Goal: Communication & Community: Answer question/provide support

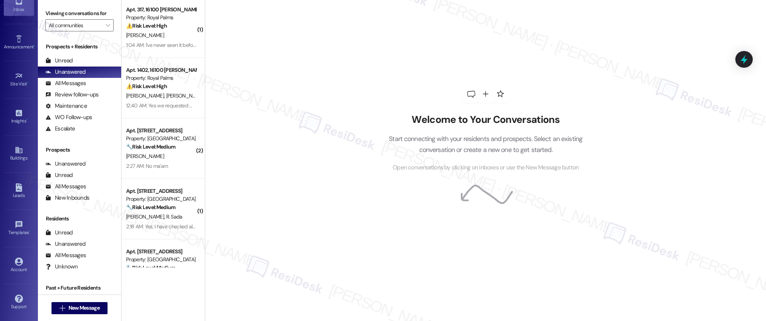
scroll to position [366, 0]
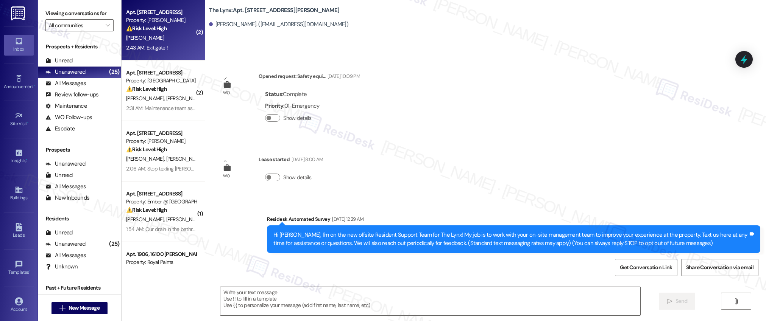
click at [171, 39] on div "[PERSON_NAME]" at bounding box center [161, 37] width 72 height 9
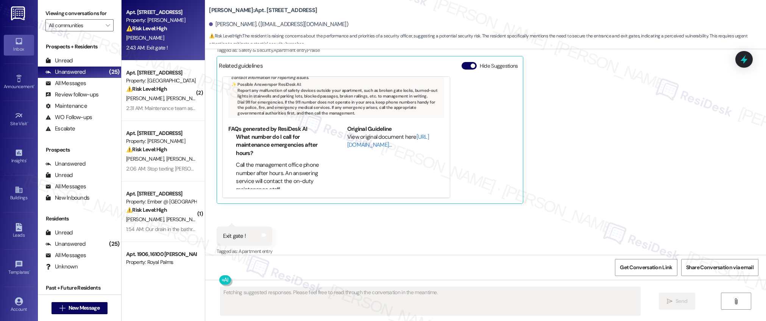
scroll to position [803, 0]
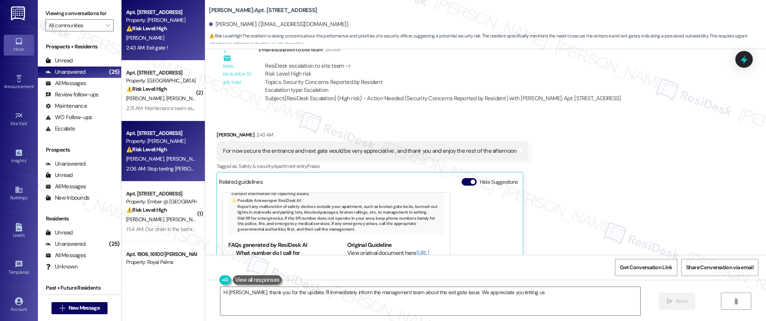
type textarea "Hi [PERSON_NAME], thank you for the update. I'll immediately inform the managem…"
click at [162, 155] on div "[PERSON_NAME] [PERSON_NAME]" at bounding box center [161, 158] width 72 height 9
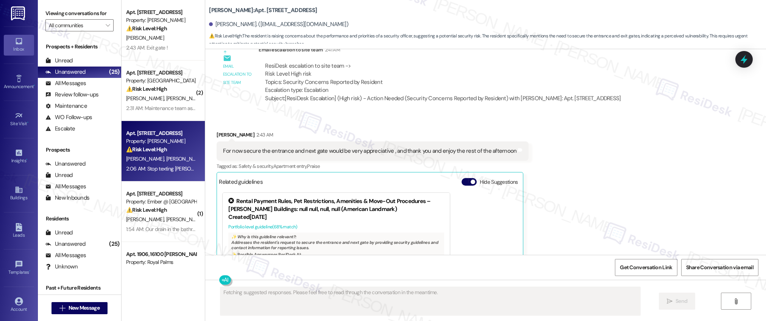
scroll to position [222, 0]
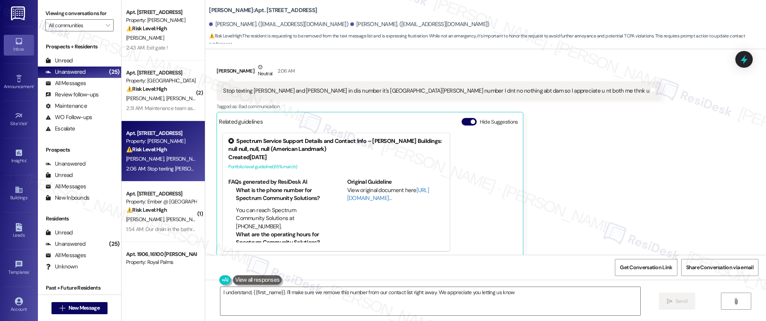
type textarea "I understand, {{first_name}}. I'll make sure we remove this number from our con…"
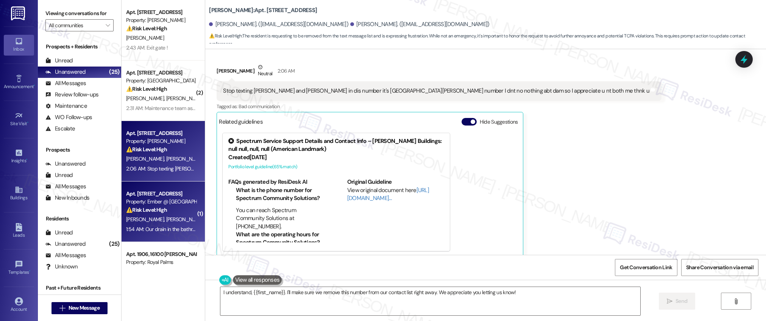
click at [153, 224] on div "[PERSON_NAME] [PERSON_NAME]" at bounding box center [161, 219] width 72 height 9
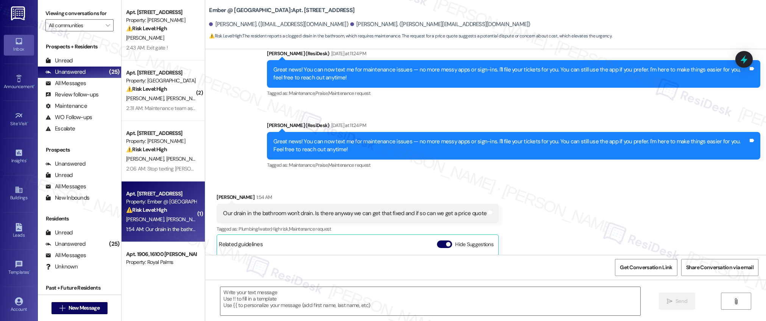
type textarea "Fetching suggested responses. Please feel free to read through the conversation…"
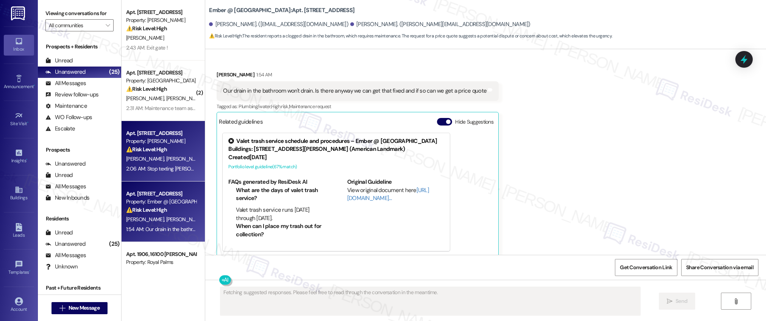
scroll to position [148, 0]
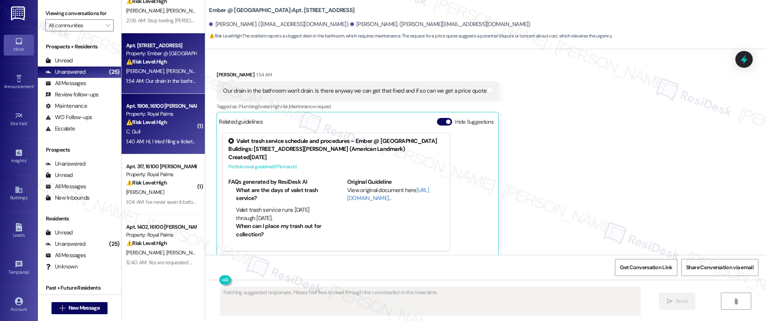
click at [169, 134] on div "C. Gull" at bounding box center [161, 131] width 72 height 9
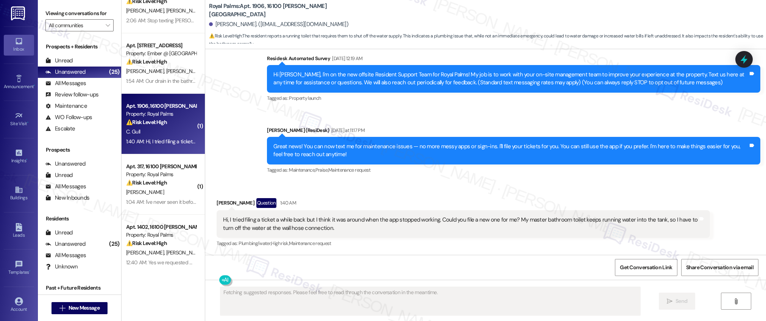
scroll to position [62, 0]
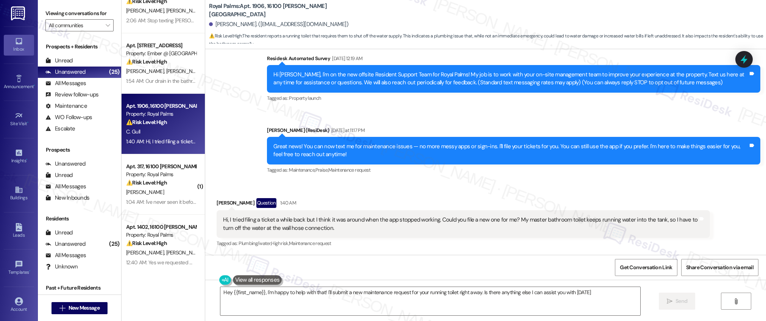
type textarea "Hey {{first_name}}, I'm happy to help with that! I'll submit a new maintenance …"
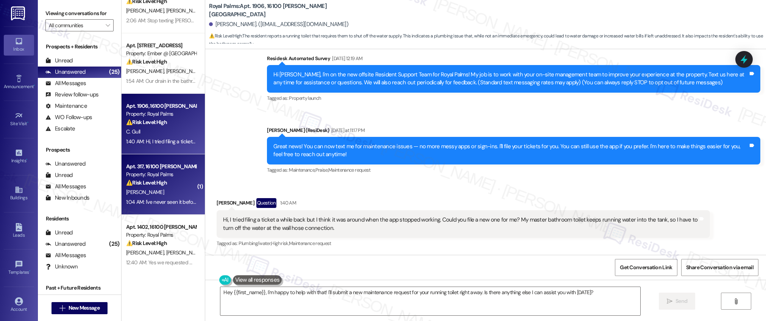
click at [167, 206] on div "1:04 AM: I've never seen it before out of the whole year. I've lived at [GEOGRA…" at bounding box center [161, 202] width 72 height 9
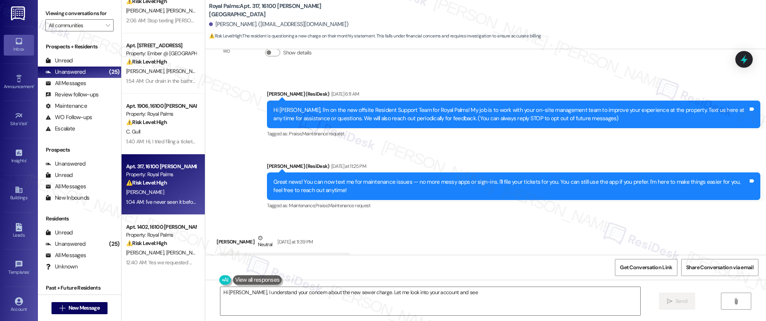
scroll to position [358, 0]
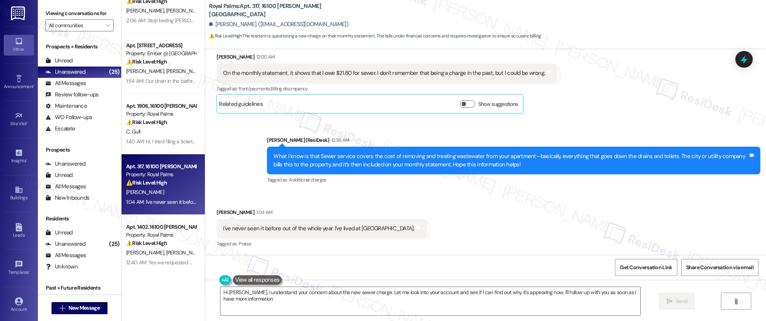
type textarea "Hi [PERSON_NAME], I understand your concern about the new sewer charge. Let me …"
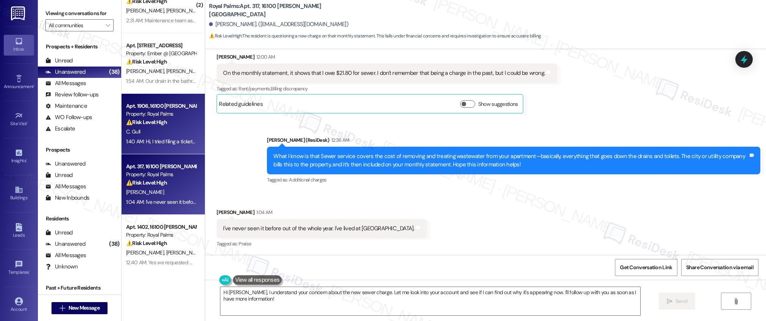
click at [171, 139] on div "1:40 AM: Hi, I tried filing a ticket a while back but I think it was around whe…" at bounding box center [404, 141] width 556 height 7
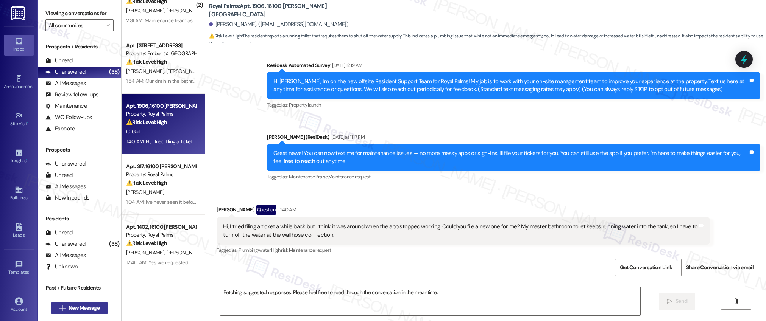
scroll to position [62, 0]
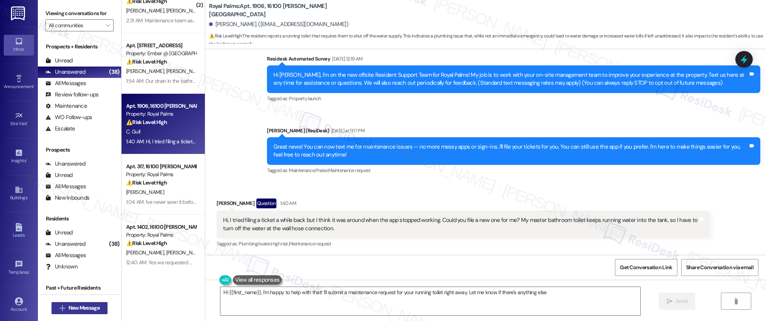
type textarea "Hi {{first_name}}, I'm happy to help with that! I'll submit a maintenance reque…"
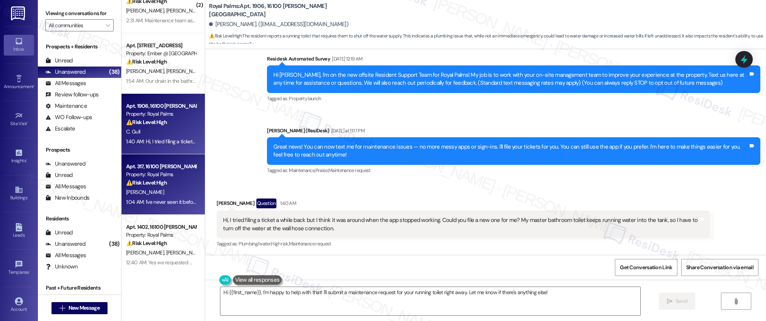
click at [166, 175] on div "Property: Royal Palms" at bounding box center [161, 175] width 70 height 8
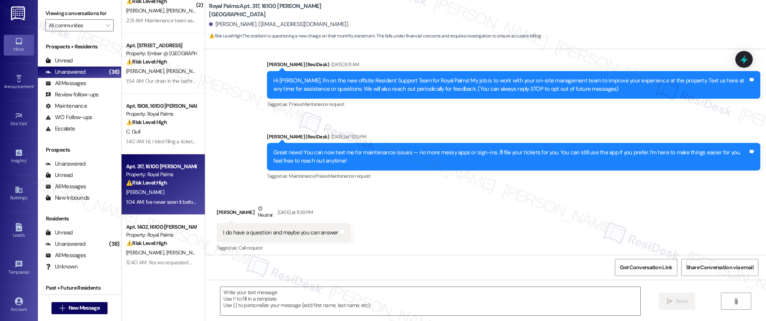
type textarea "Fetching suggested responses. Please feel free to read through the conversation…"
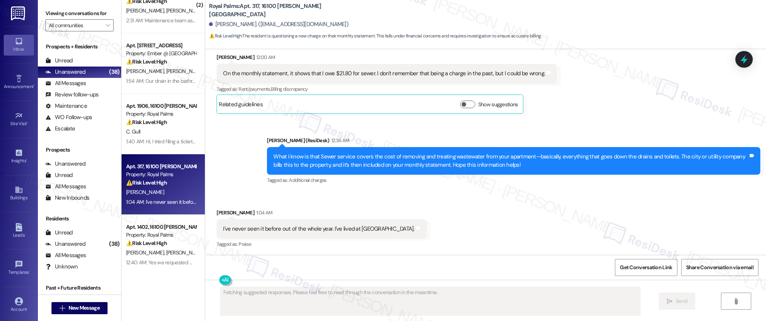
scroll to position [358, 0]
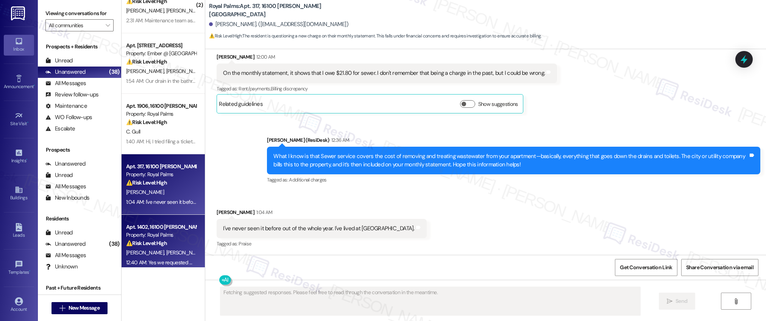
click at [169, 245] on div "⚠️ Risk Level: High The resident is reporting a water pressure issue and a pote…" at bounding box center [161, 244] width 70 height 8
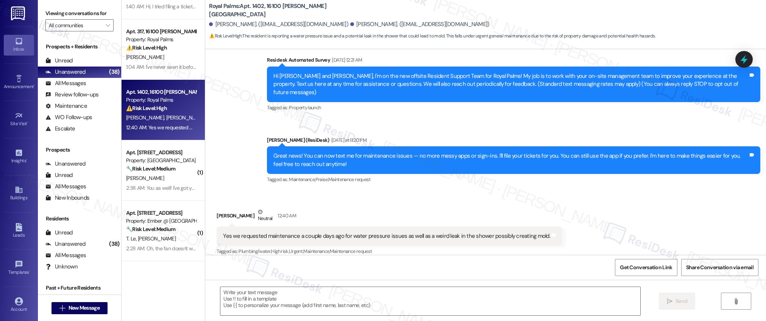
scroll to position [293, 0]
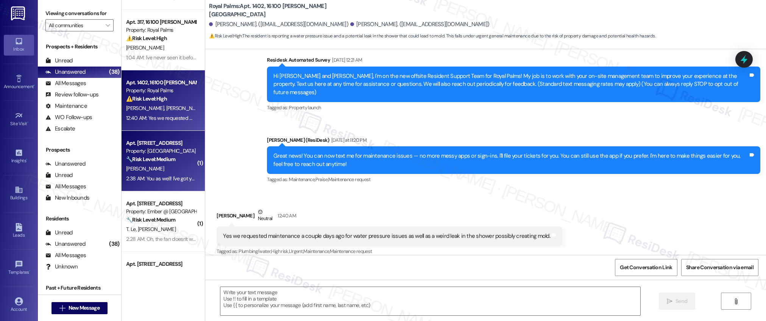
click at [159, 165] on div "[PERSON_NAME]" at bounding box center [161, 168] width 72 height 9
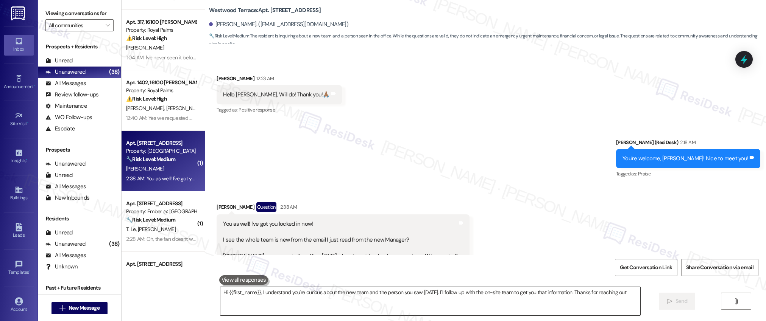
type textarea "Hi {{first_name}}, I understand you're curious about the new team and the perso…"
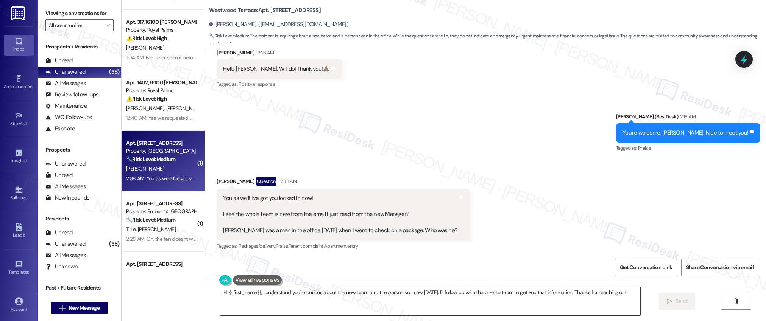
scroll to position [142, 0]
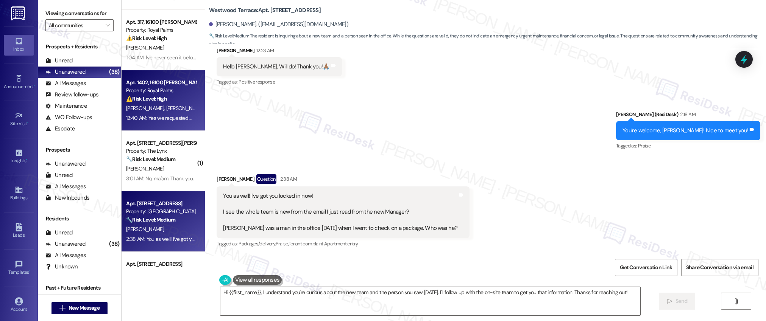
click at [167, 102] on div "⚠️ Risk Level: High The resident is reporting a water pressure issue and a pote…" at bounding box center [161, 99] width 70 height 8
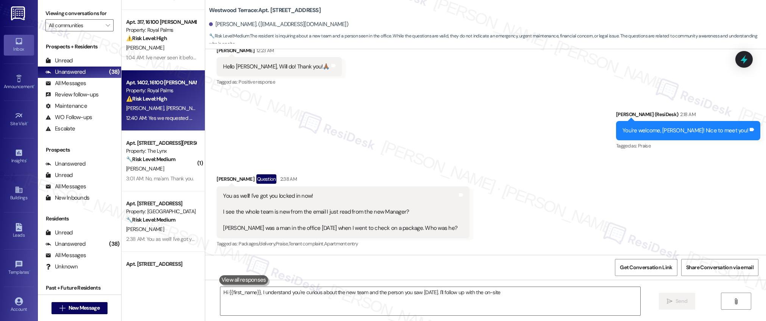
type textarea "Hi {{first_name}}, I understand you're curious about the new team and the perso…"
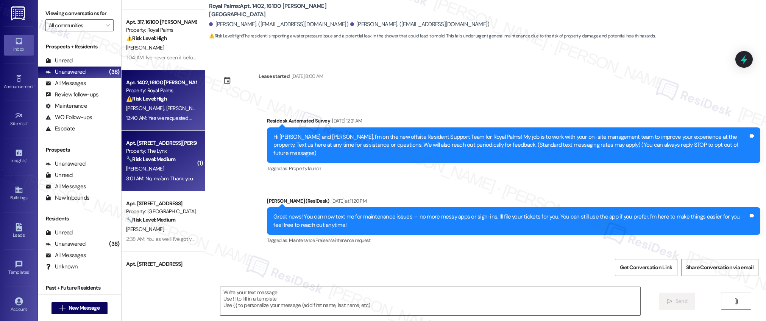
scroll to position [61, 0]
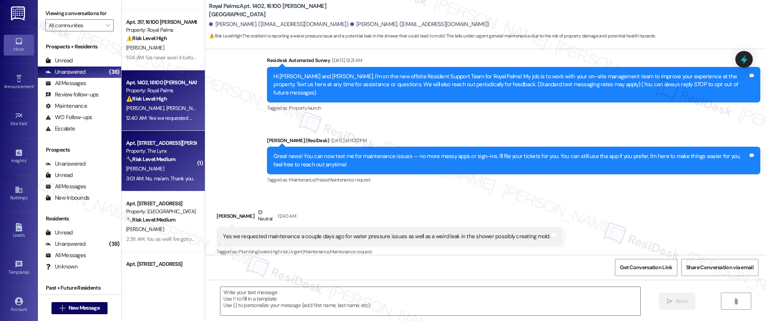
type textarea "Fetching suggested responses. Please feel free to read through the conversation…"
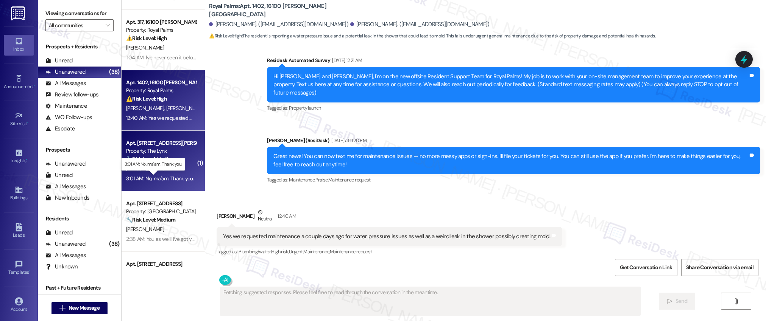
click at [154, 176] on div "3:01 AM: No, ma'am. Thank you. 3:01 AM: No, ma'am. Thank you." at bounding box center [160, 178] width 68 height 7
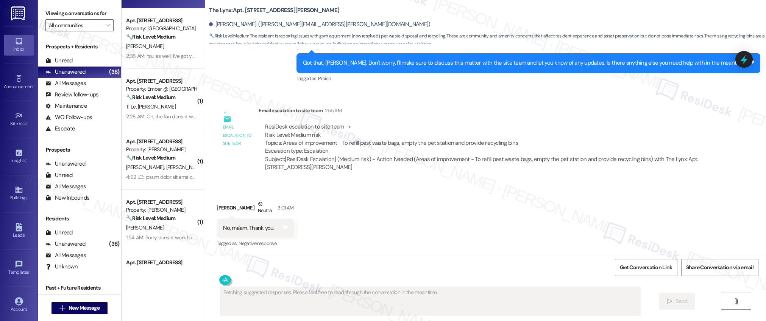
scroll to position [544, 0]
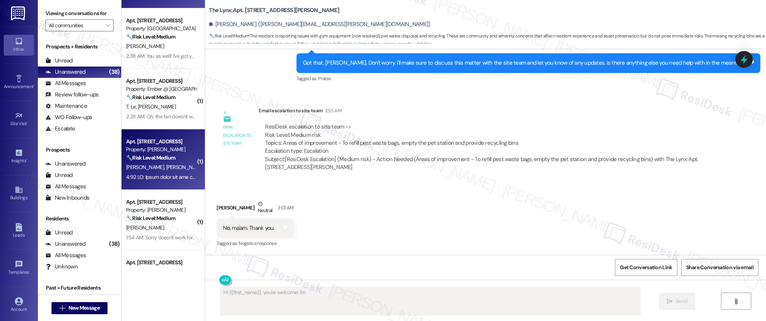
type textarea "Hi {{first_name}}, you're welcome! I'm"
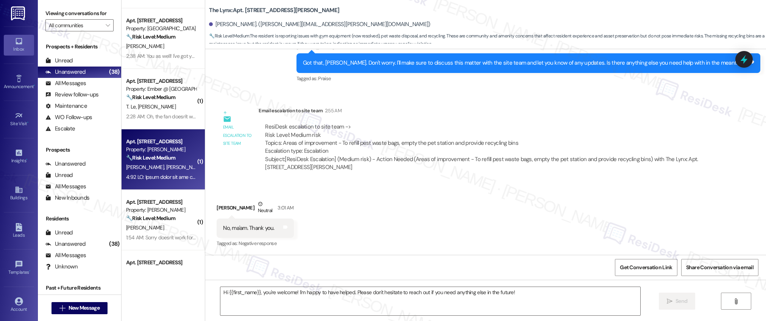
type textarea "Fetching suggested responses. Please feel free to read through the conversation…"
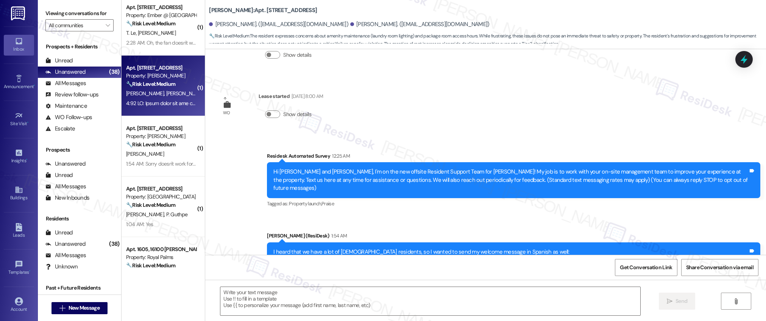
scroll to position [202, 0]
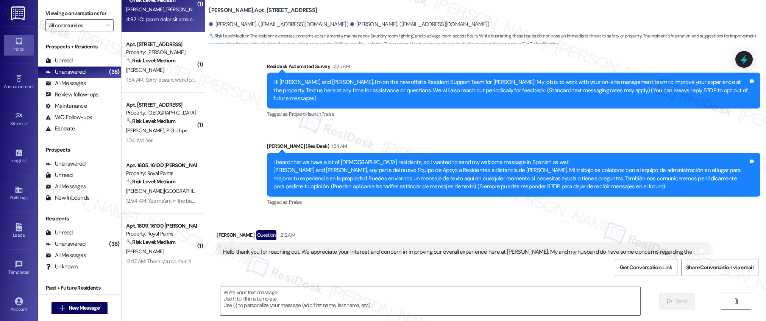
type textarea "Fetching suggested responses. Please feel free to read through the conversation…"
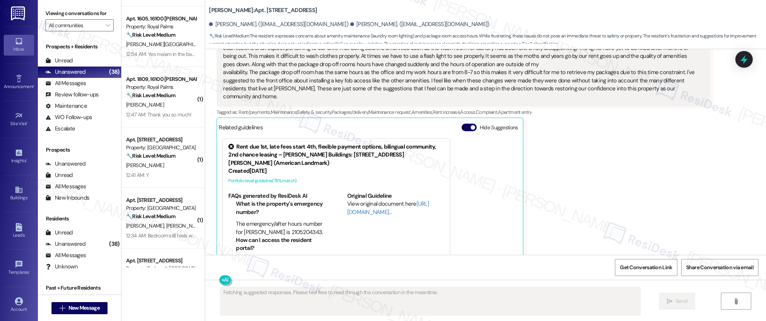
scroll to position [782, 0]
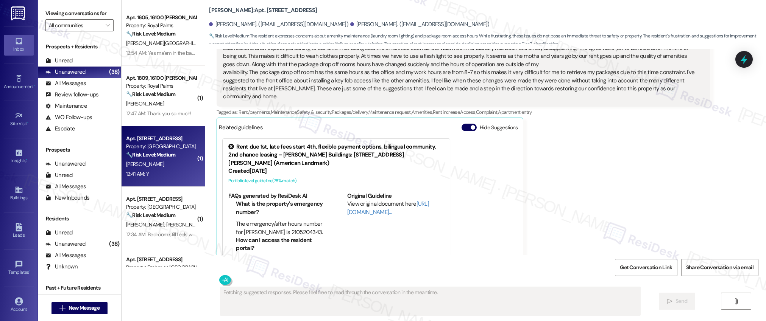
click at [166, 171] on div "12:41 AM: Y 12:41 AM: Y" at bounding box center [161, 174] width 72 height 9
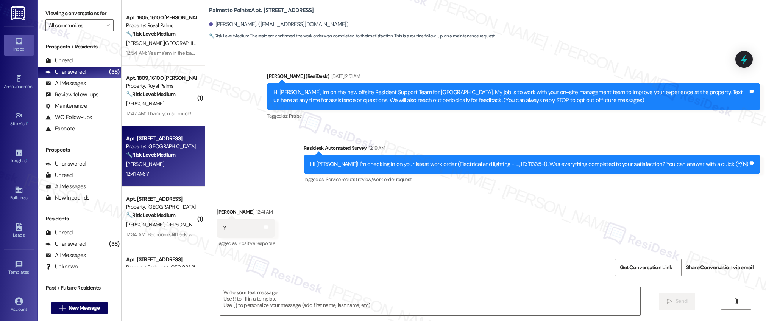
scroll to position [0, 0]
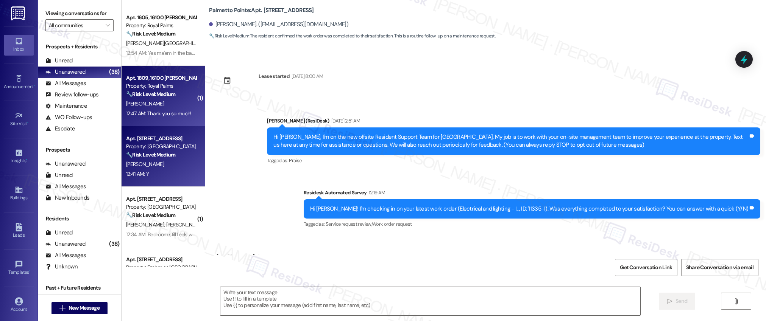
click at [176, 122] on div "Apt. 1809, 16100 [PERSON_NAME] Pass Property: Royal Palms 🔧 Risk Level: Medium …" at bounding box center [162, 96] width 83 height 61
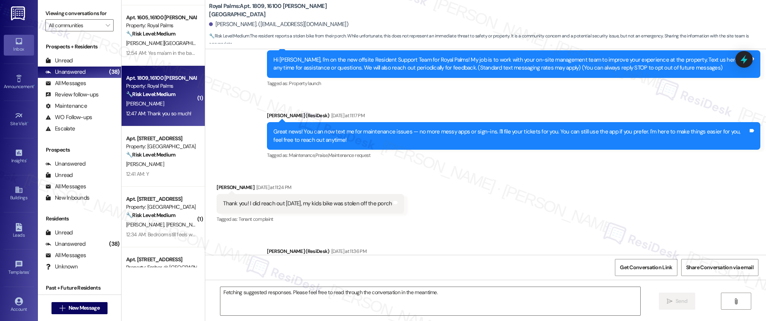
scroll to position [742, 0]
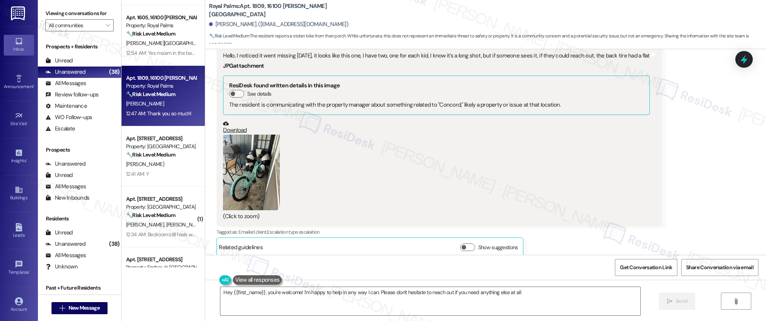
type textarea "Hey {{first_name}}, you're welcome! I'm happy to help in any way I can. Please …"
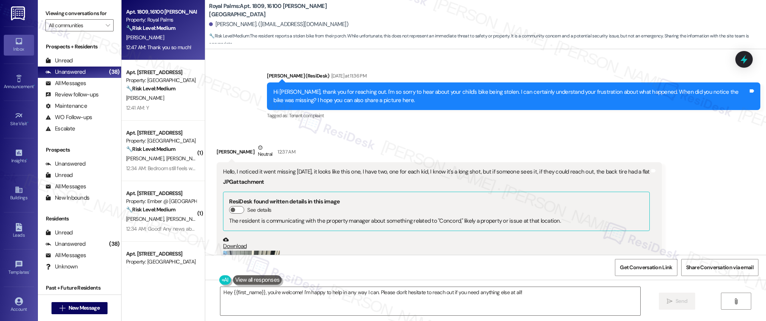
scroll to position [986, 0]
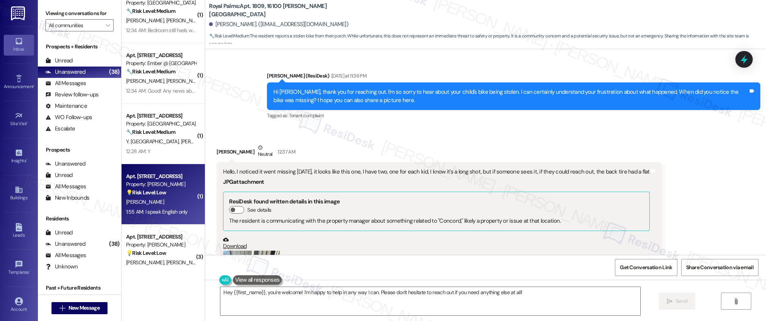
click at [168, 208] on div "1:55 AM: I speak English only 1:55 AM: I speak English only" at bounding box center [157, 211] width 62 height 7
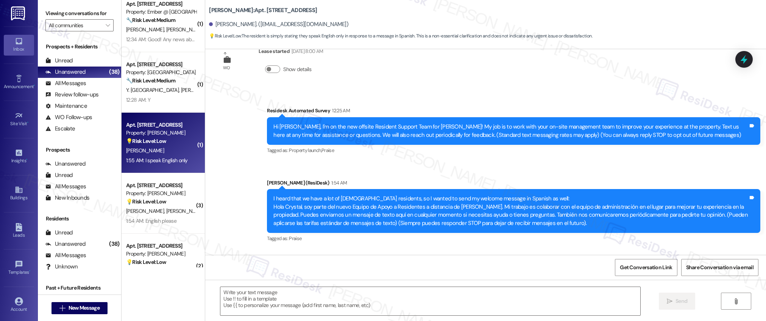
scroll to position [1070, 0]
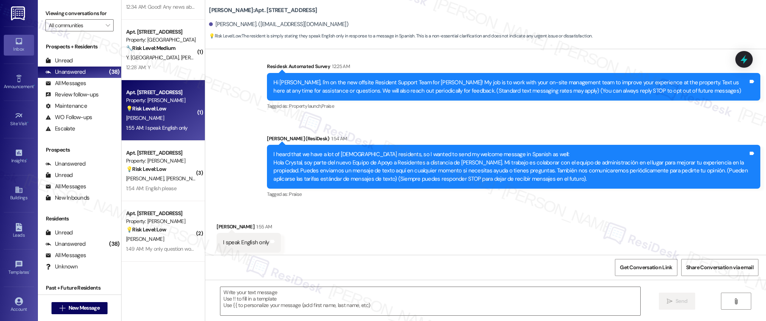
type textarea "Fetching suggested responses. Please feel free to read through the conversation…"
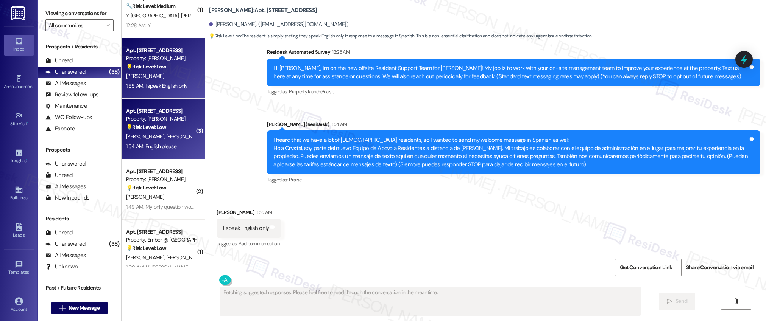
click at [167, 139] on div "[PERSON_NAME] [PERSON_NAME]" at bounding box center [161, 136] width 72 height 9
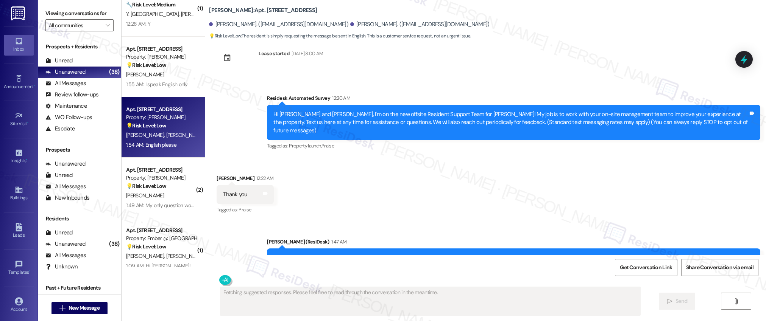
scroll to position [0, 0]
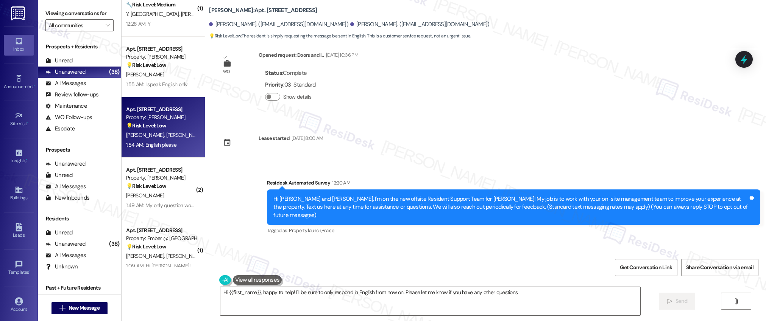
type textarea "Hi {{first_name}}, happy to help! I'll be sure to only respond in English from …"
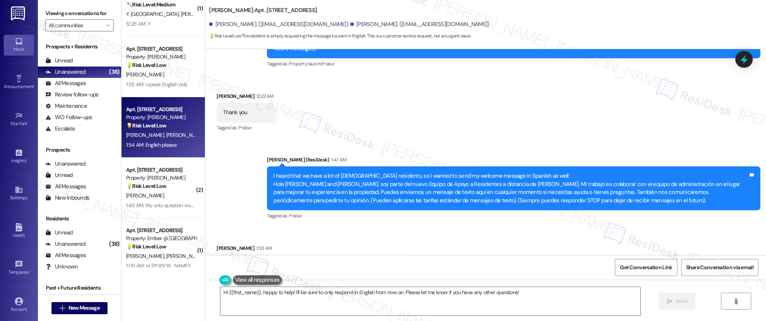
scroll to position [279, 0]
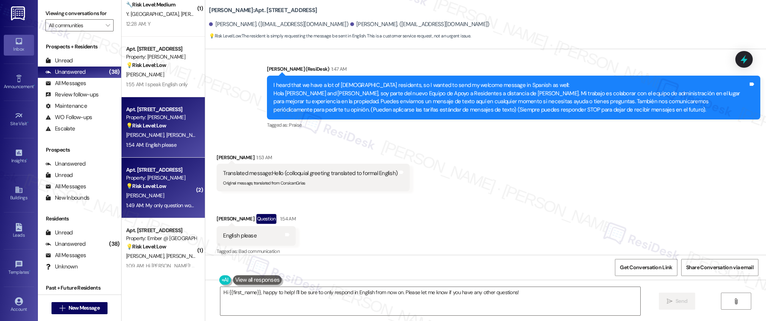
click at [177, 193] on div "[PERSON_NAME]" at bounding box center [161, 195] width 72 height 9
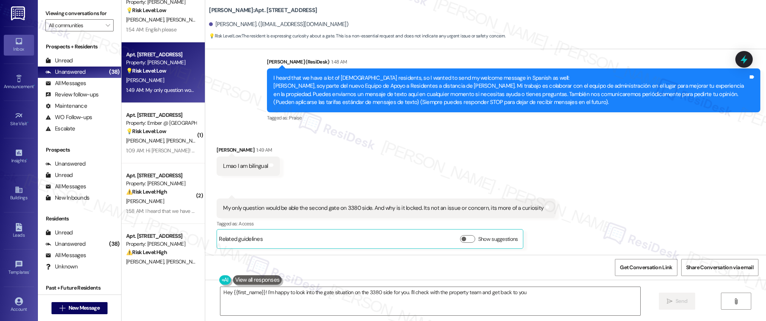
scroll to position [1233, 0]
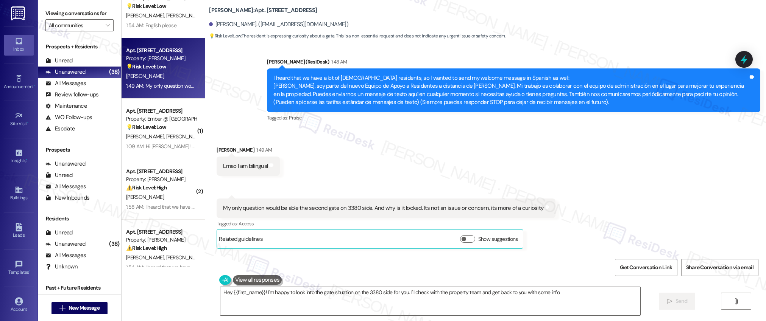
type textarea "Hey {{first_name}}! I'm happy to look into the gate situation on the 3380 side …"
click at [177, 141] on div "Apt. [STREET_ADDRESS] Property: [PERSON_NAME] 💡 Risk Level: Low The resident is…" at bounding box center [162, 134] width 83 height 268
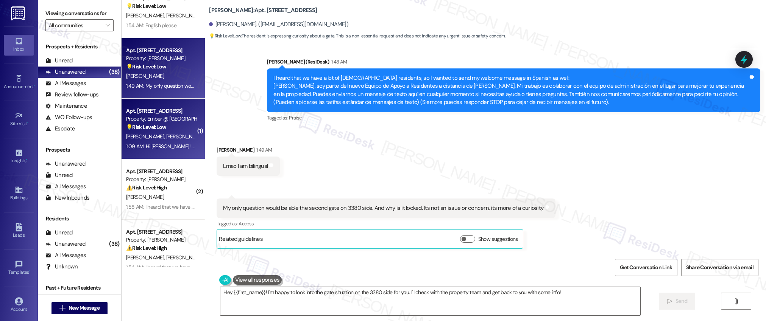
click at [180, 137] on div "[PERSON_NAME] [PERSON_NAME]" at bounding box center [161, 136] width 72 height 9
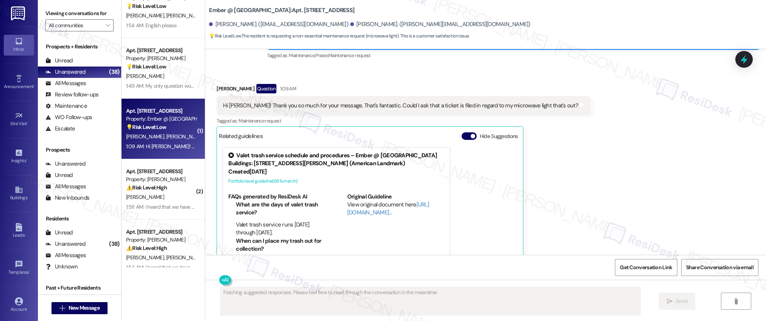
scroll to position [482, 0]
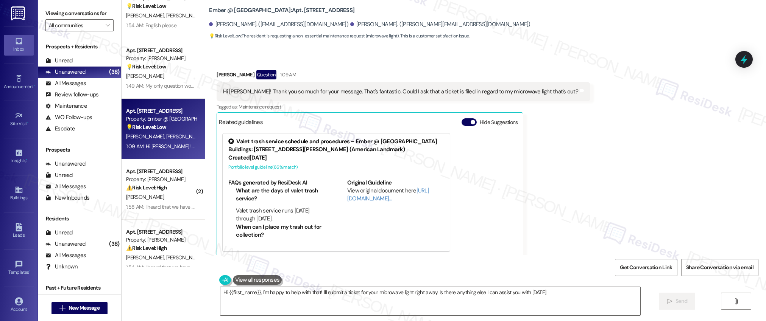
type textarea "Hi {{first_name}}, I'm happy to help with that! I'll submit a ticket for your m…"
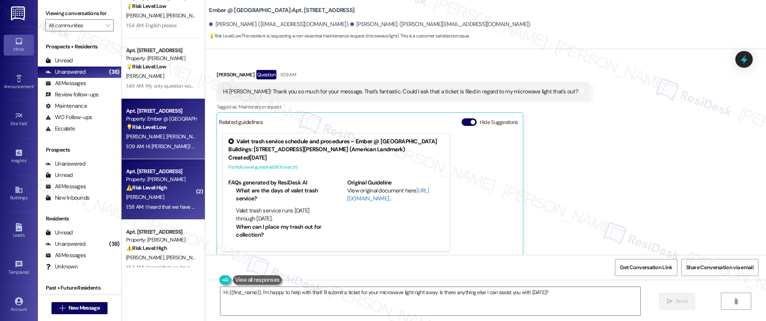
click at [143, 195] on div "[PERSON_NAME]" at bounding box center [161, 197] width 72 height 9
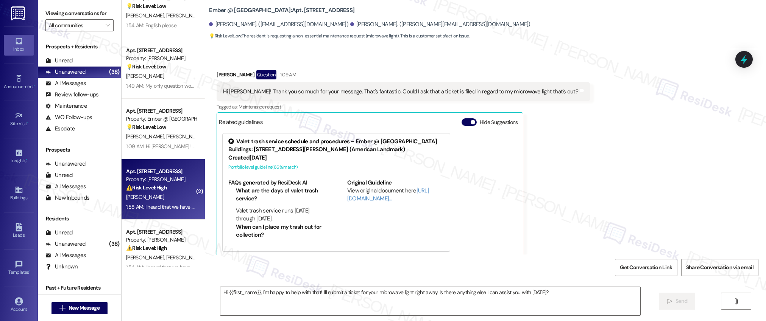
type textarea "Fetching suggested responses. Please feel free to read through the conversation…"
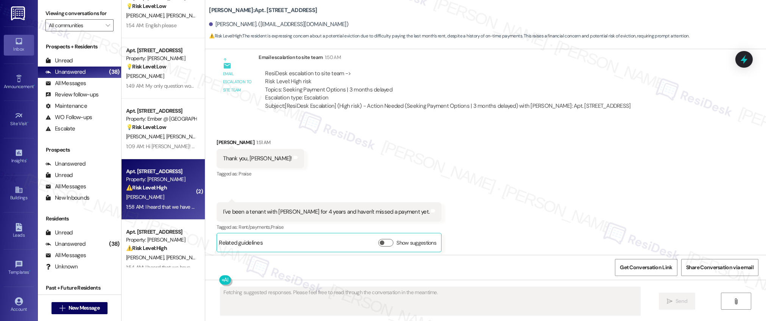
scroll to position [0, 0]
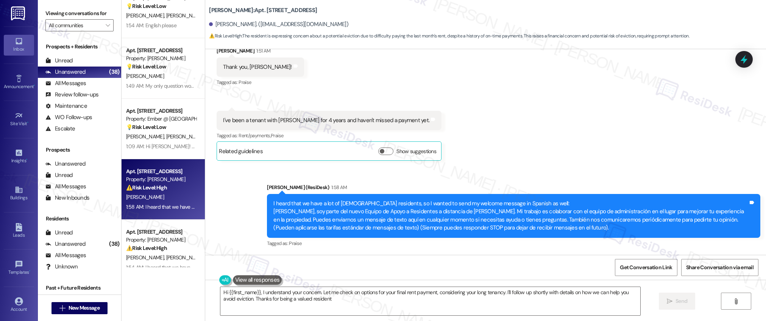
type textarea "Hi {{first_name}}, I understand your concern. Let me check on options for your …"
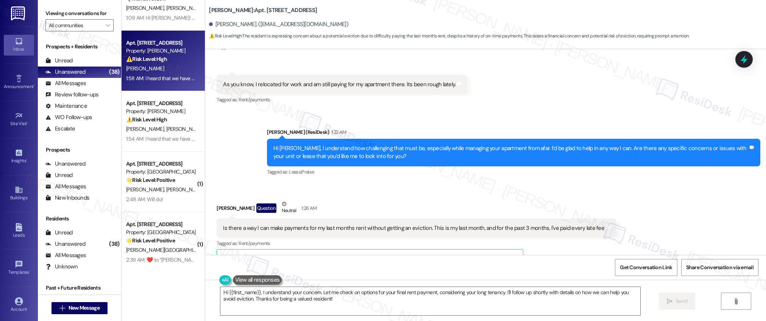
click at [170, 134] on div "Apt. [STREET_ADDRESS] Property: [PERSON_NAME] 💡 Risk Level: Low The resident is…" at bounding box center [162, 134] width 83 height 268
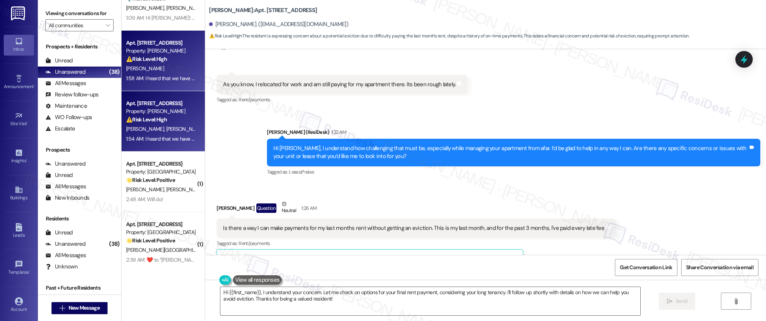
click at [177, 130] on div "[PERSON_NAME] [PERSON_NAME][GEOGRAPHIC_DATA]" at bounding box center [161, 128] width 72 height 9
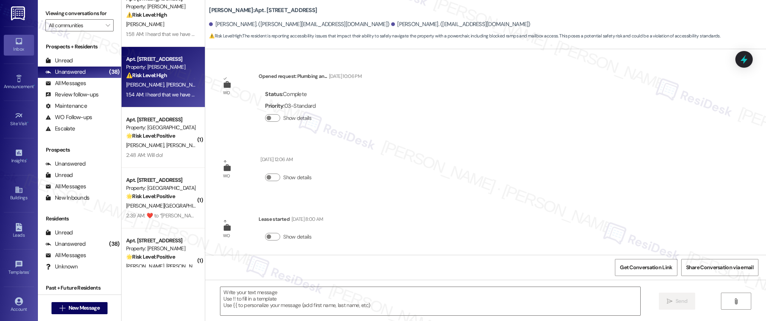
click at [174, 137] on div "Apt. [STREET_ADDRESS] Property: Ember @ [GEOGRAPHIC_DATA] 💡 Risk Level: Low The…" at bounding box center [162, 134] width 83 height 268
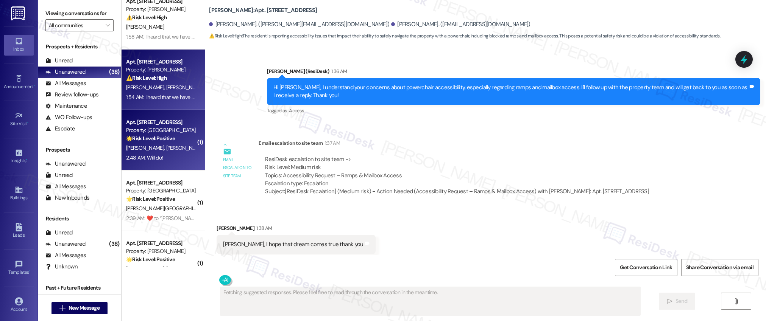
click at [161, 142] on div "Apt. [STREET_ADDRESS] Property: Ember @ [GEOGRAPHIC_DATA] 💡 Risk Level: Low The…" at bounding box center [162, 134] width 83 height 268
click at [164, 149] on div "Apt. [STREET_ADDRESS] Property: [PERSON_NAME] 💡 Risk Level: Low The resident is…" at bounding box center [162, 134] width 83 height 268
click at [157, 152] on div "Apt. [STREET_ADDRESS] Property: [PERSON_NAME] 💡 Risk Level: Low The resident is…" at bounding box center [162, 134] width 83 height 268
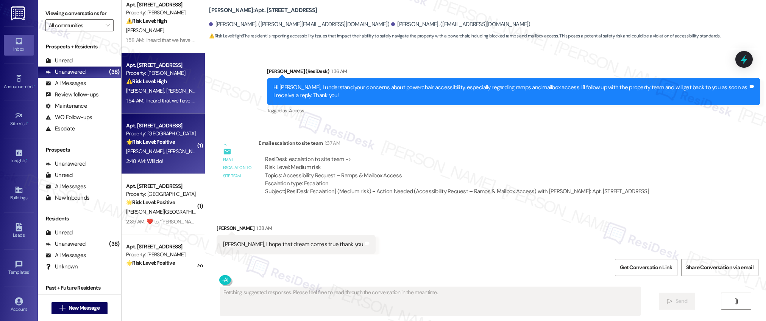
click at [161, 165] on div "Apt. [STREET_ADDRESS] Property: [PERSON_NAME] 💡 Risk Level: Low The resident is…" at bounding box center [162, 134] width 83 height 268
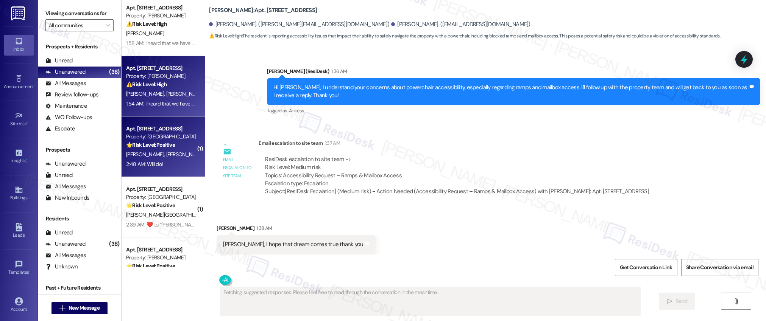
click at [176, 174] on div "Apt. [STREET_ADDRESS] Property: [PERSON_NAME] 💡 Risk Level: Low The resident is…" at bounding box center [162, 134] width 83 height 268
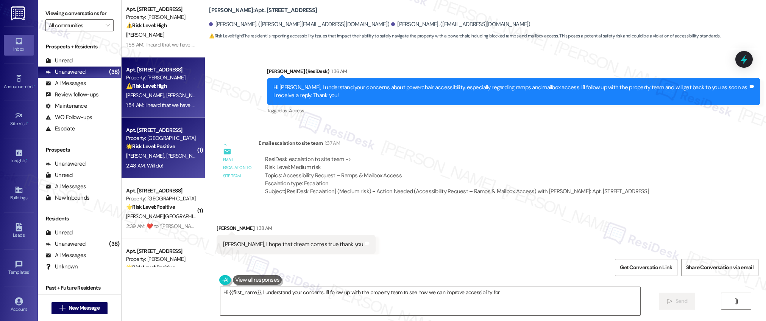
type textarea "Hi {{first_name}}, I understand your concerns. I'll follow up with the property…"
click at [170, 157] on span "[PERSON_NAME]" at bounding box center [185, 155] width 38 height 7
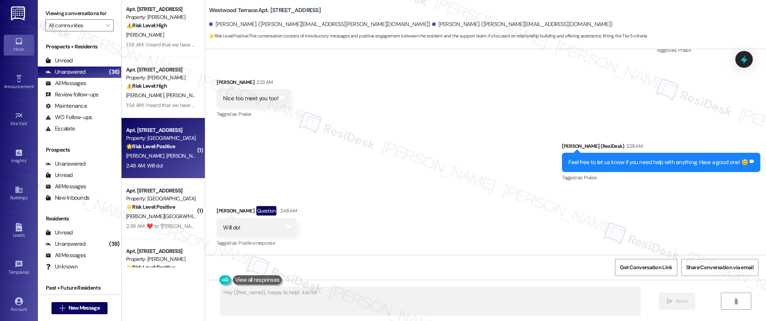
scroll to position [274, 0]
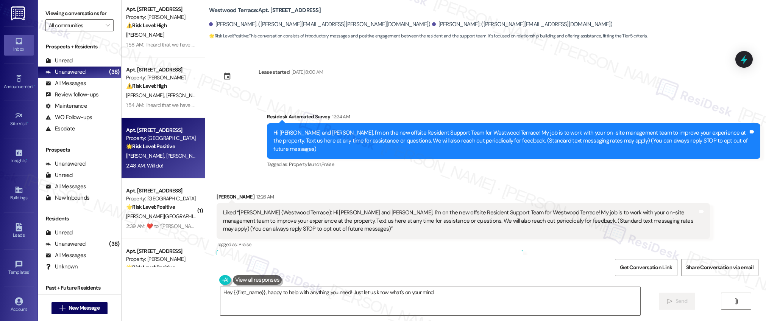
type textarea "Hey {{first_name}}, happy to help with anything you need! Just let us know what…"
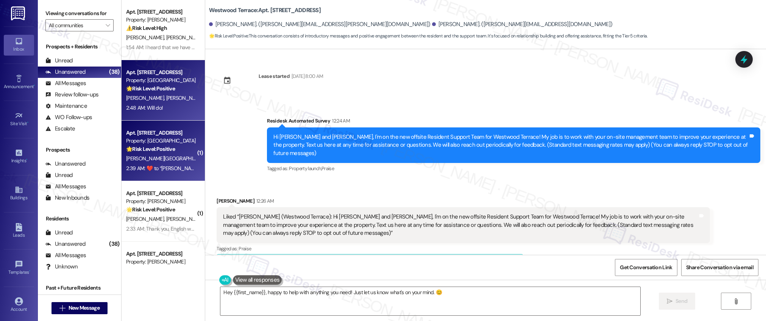
click at [154, 157] on div "[PERSON_NAME] [PERSON_NAME]" at bounding box center [161, 158] width 72 height 9
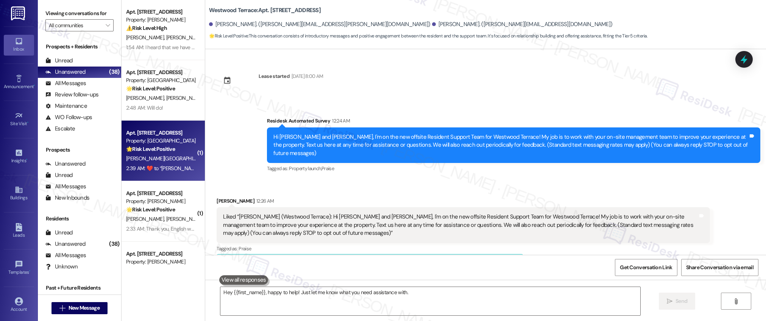
type textarea "Hey {{first_name}}, happy to help! Just let me know what you need assistance wi…"
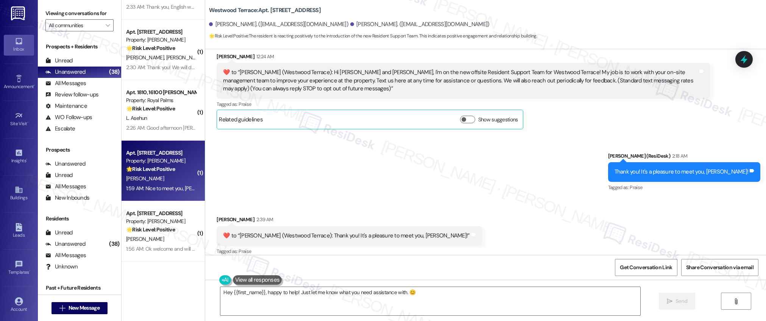
click at [159, 178] on div "[PERSON_NAME]" at bounding box center [161, 178] width 72 height 9
type textarea "{{first_name}}, glad you reached out! Is there anything I can help you with [DA…"
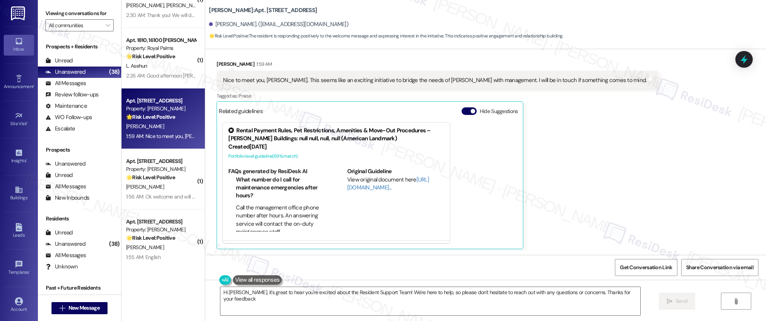
type textarea "Hi [PERSON_NAME], it's great to hear you're excited about the Resident Support …"
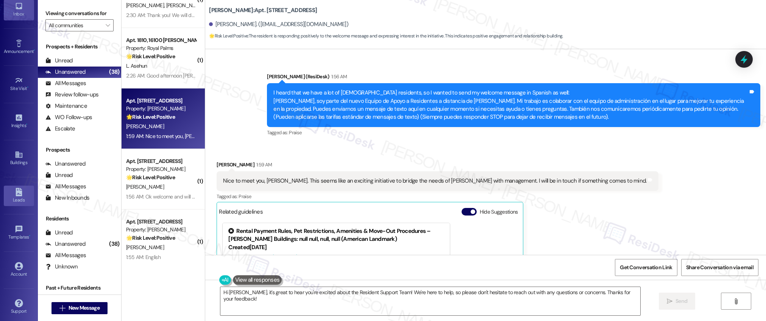
scroll to position [40, 0]
click at [15, 147] on icon at bounding box center [19, 150] width 8 height 8
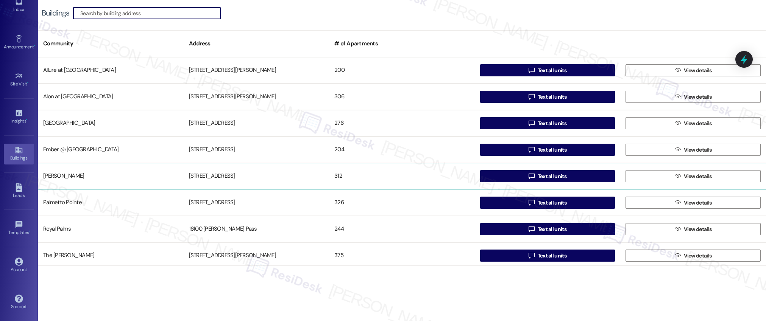
scroll to position [82, 0]
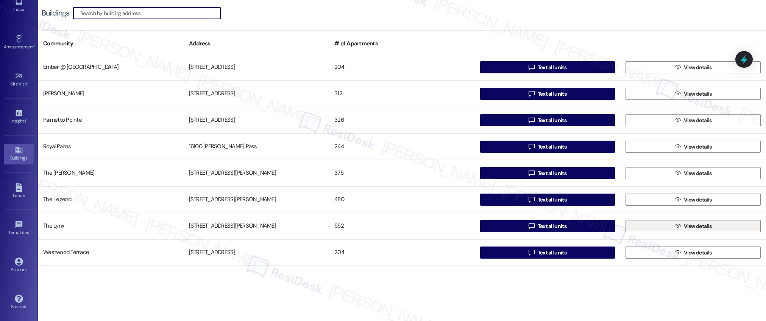
click at [696, 226] on span "View details" at bounding box center [697, 227] width 28 height 8
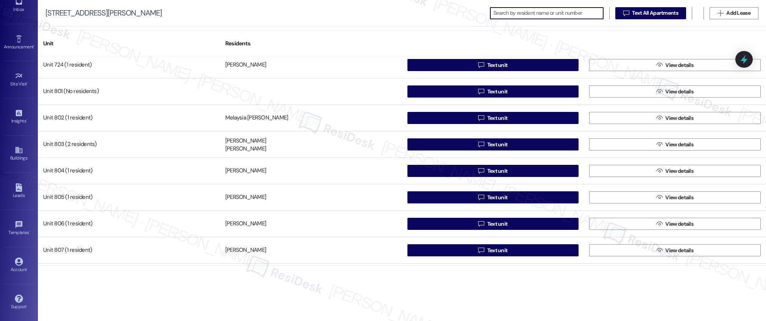
scroll to position [2532, 0]
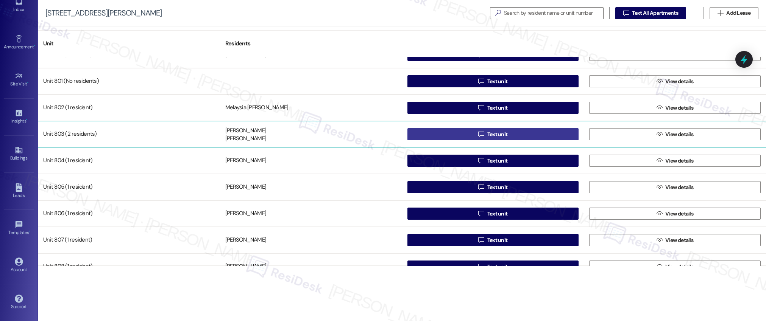
click at [498, 134] on span "Text unit" at bounding box center [497, 135] width 20 height 8
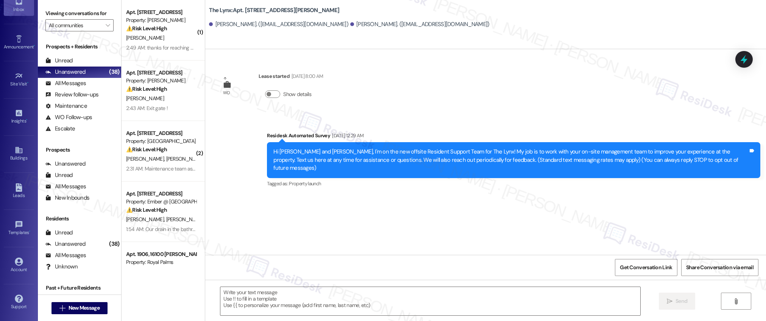
type textarea "Fetching suggested responses. Please feel free to read through the conversation…"
click at [15, 154] on icon at bounding box center [19, 150] width 8 height 8
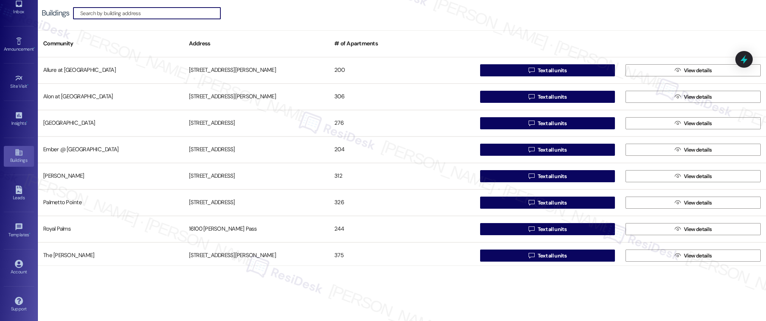
scroll to position [82, 0]
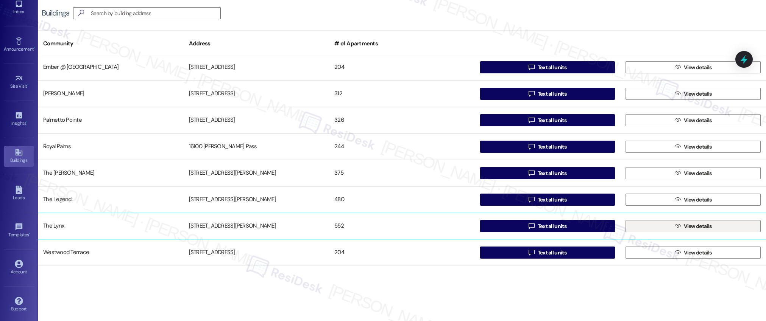
click at [691, 226] on span "View details" at bounding box center [697, 227] width 28 height 8
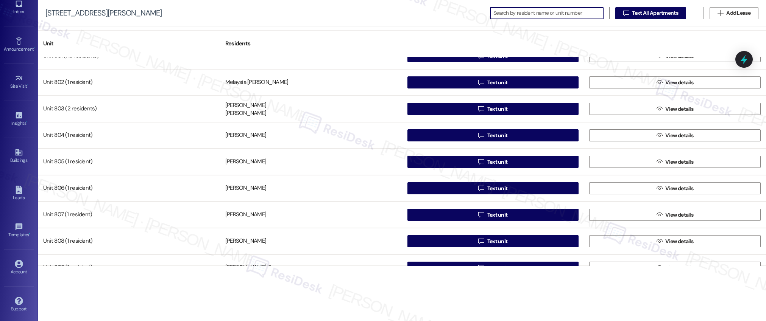
scroll to position [2541, 0]
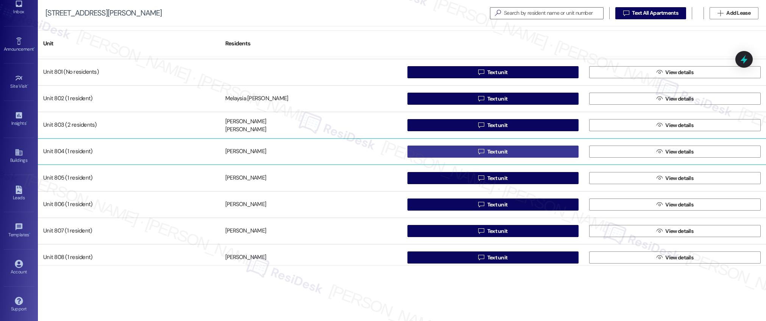
click at [494, 151] on span "Text unit" at bounding box center [497, 152] width 20 height 8
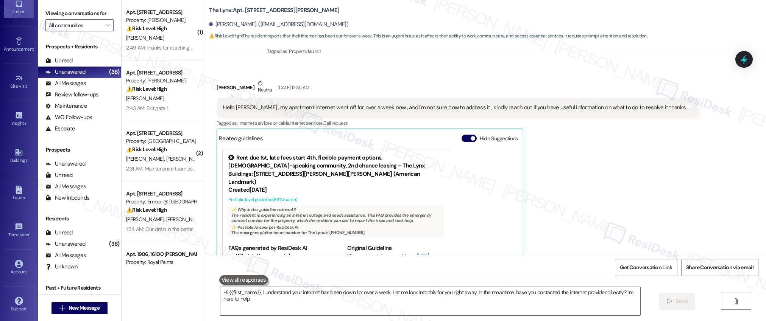
type textarea "Hi {{first_name}}, I understand your internet has been down for over a week. Le…"
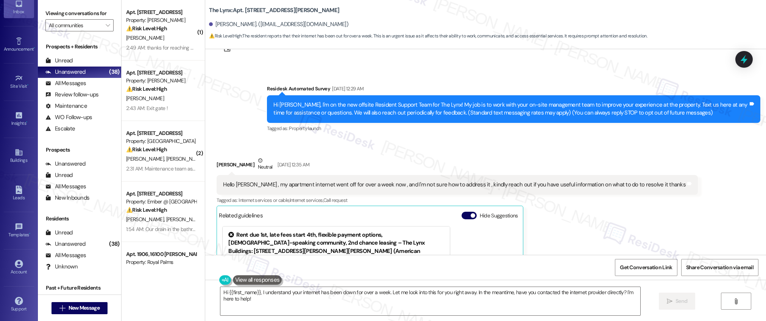
scroll to position [292, 0]
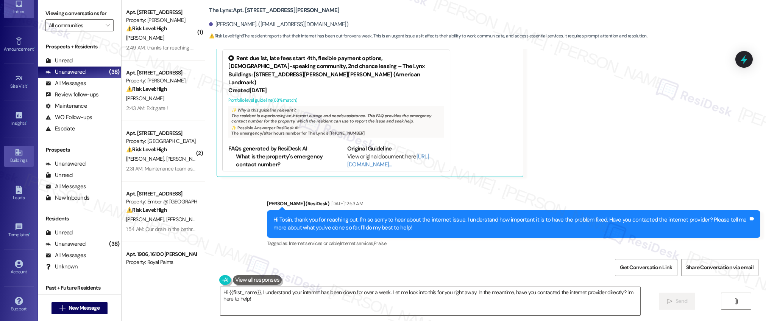
click at [16, 157] on div "Buildings" at bounding box center [19, 161] width 38 height 8
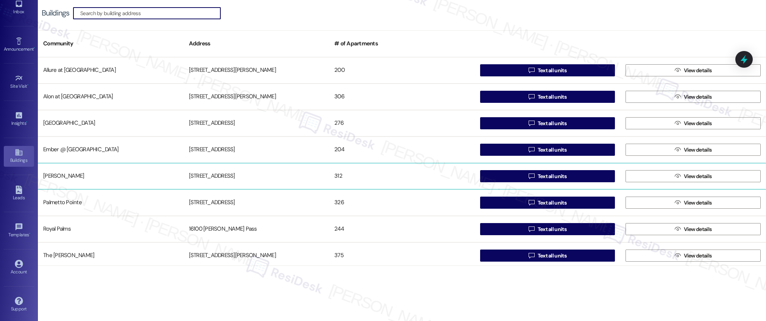
scroll to position [82, 0]
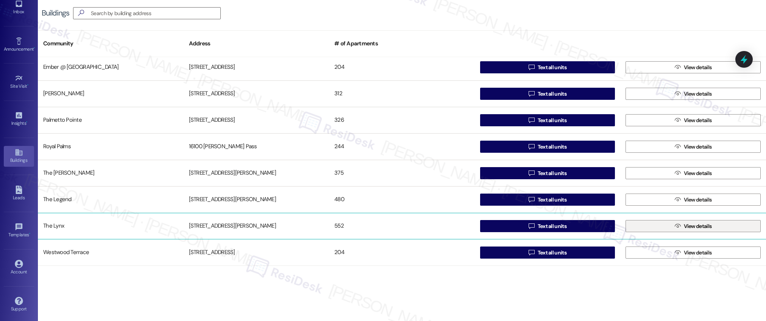
click at [692, 226] on span "View details" at bounding box center [697, 227] width 28 height 8
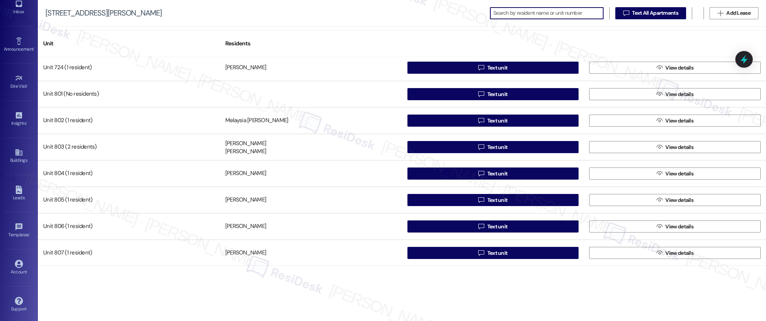
scroll to position [2549, 0]
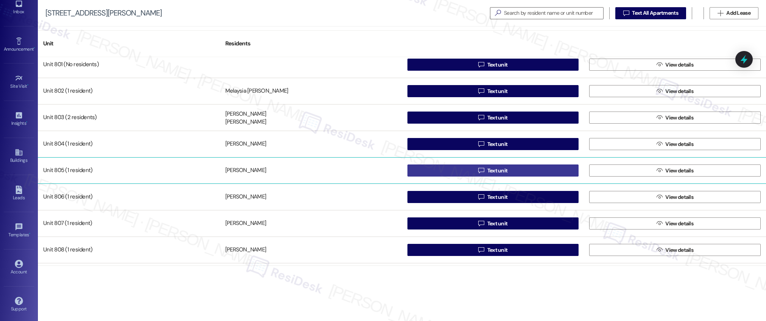
click at [494, 172] on span "Text unit" at bounding box center [497, 171] width 20 height 8
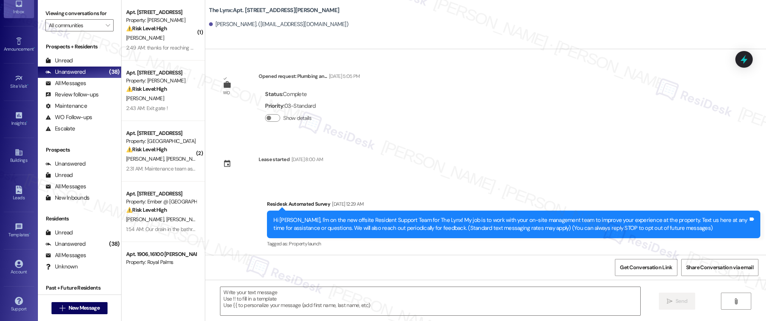
type textarea "Fetching suggested responses. Please feel free to read through the conversation…"
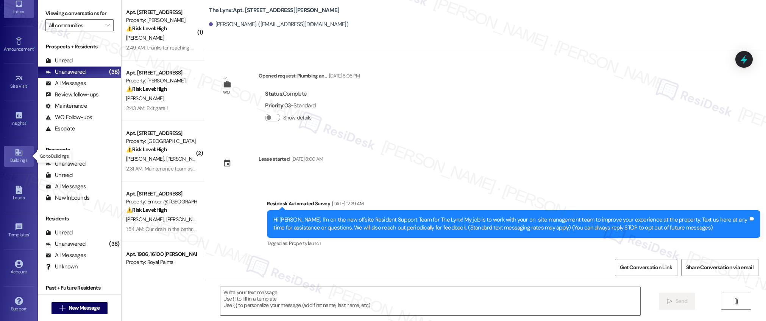
click at [11, 152] on link "Buildings" at bounding box center [19, 156] width 30 height 20
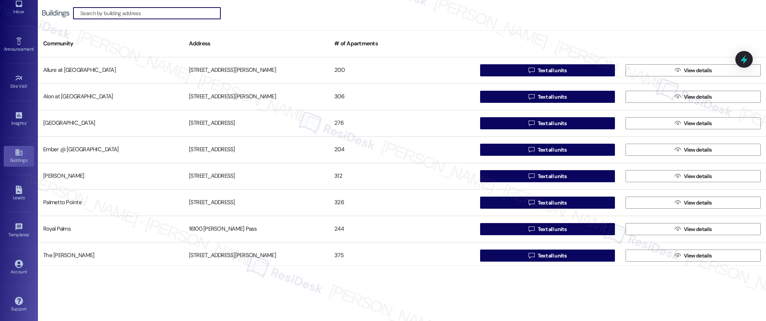
scroll to position [82, 0]
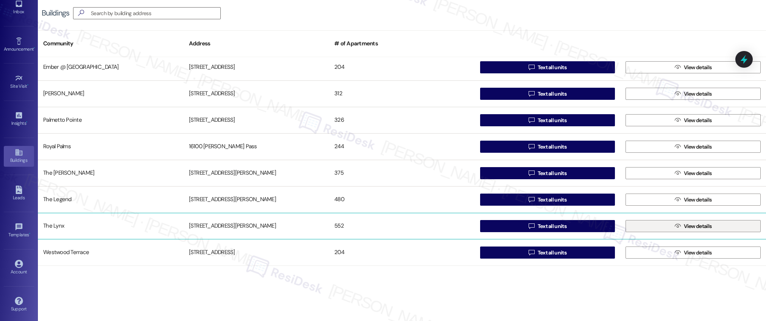
click at [686, 227] on span "View details" at bounding box center [697, 227] width 28 height 8
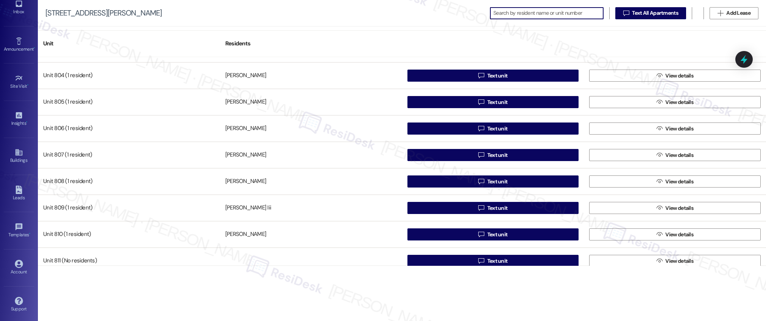
scroll to position [2614, 0]
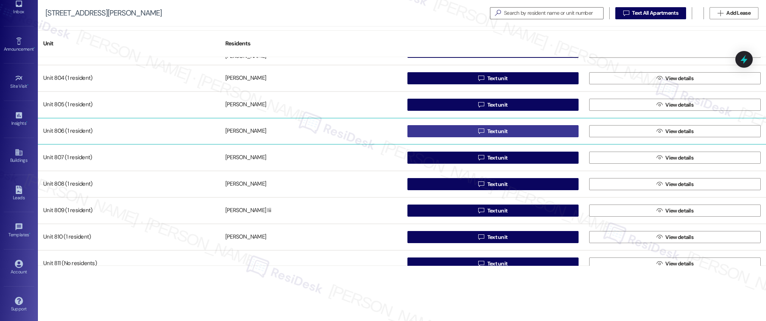
click at [495, 130] on span "Text unit" at bounding box center [497, 132] width 20 height 8
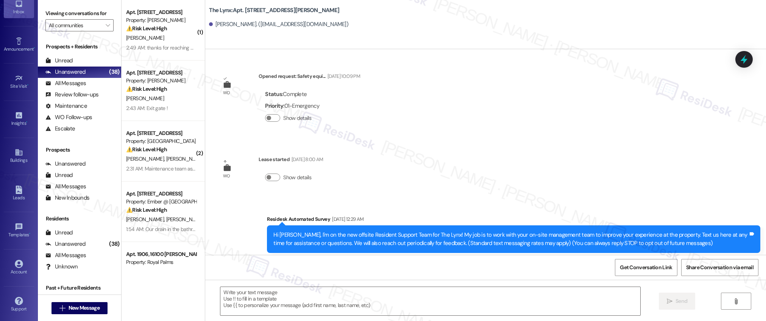
type textarea "Fetching suggested responses. Please feel free to read through the conversation…"
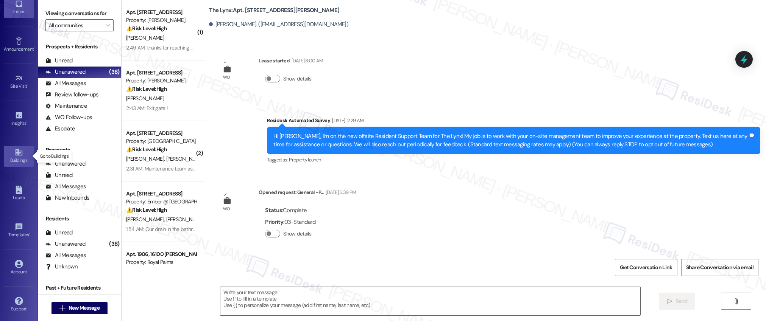
click at [15, 156] on icon at bounding box center [19, 152] width 8 height 8
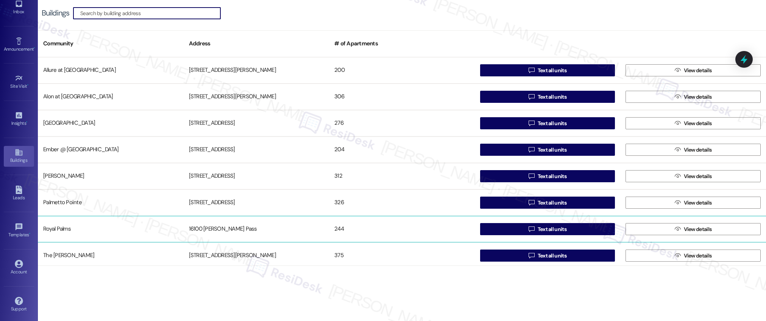
scroll to position [82, 0]
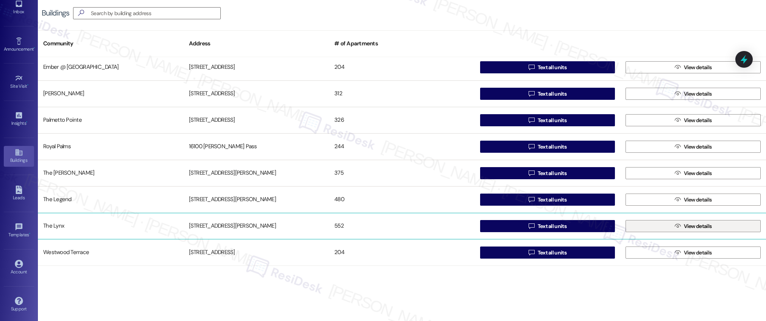
click at [700, 227] on span "View details" at bounding box center [697, 227] width 28 height 8
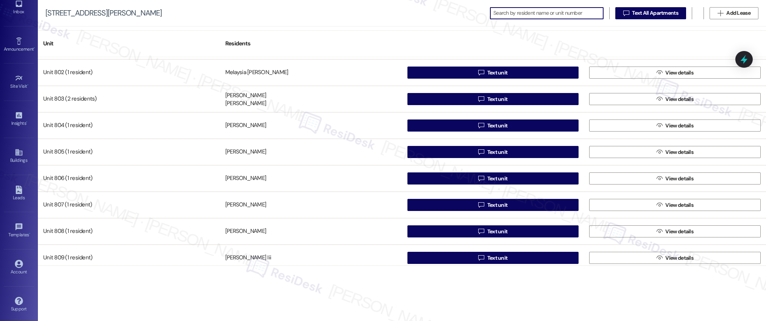
scroll to position [2566, 0]
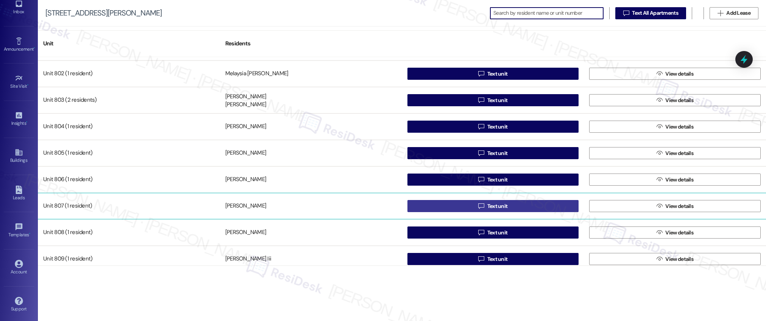
click at [500, 207] on span "Text unit" at bounding box center [497, 206] width 20 height 8
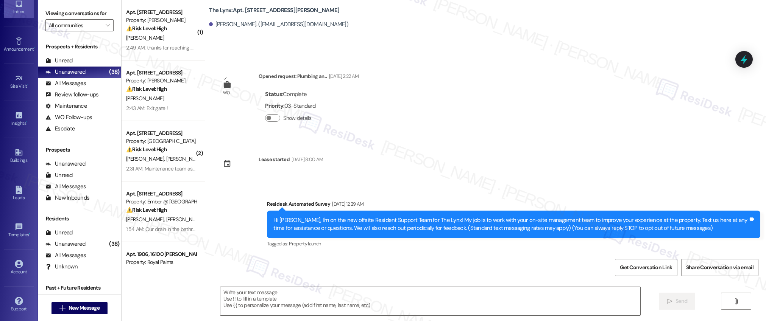
scroll to position [0, 0]
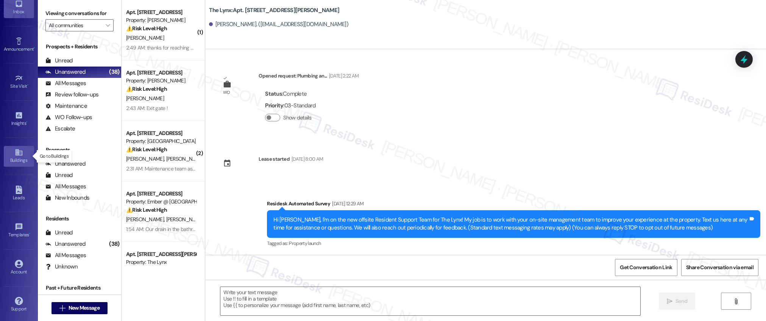
click at [16, 156] on icon at bounding box center [18, 152] width 7 height 6
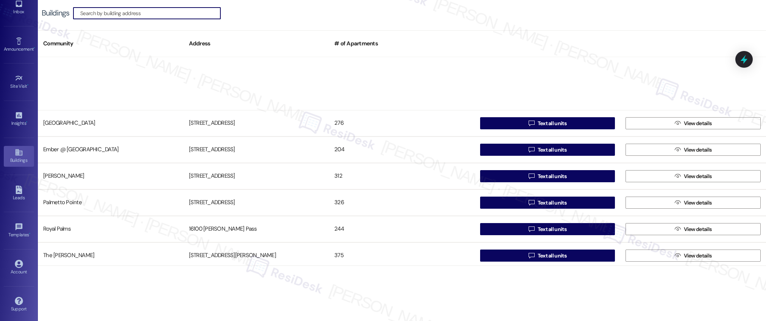
scroll to position [82, 0]
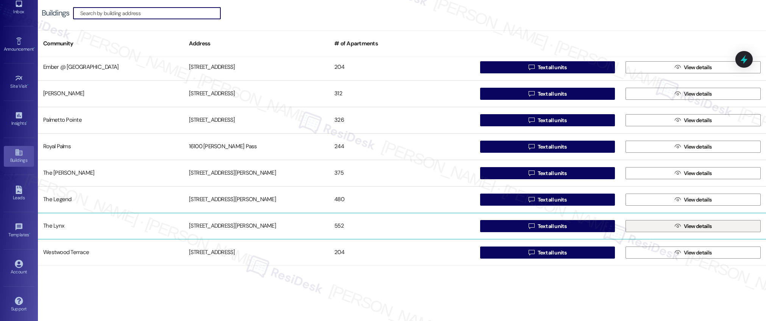
click at [693, 228] on span "View details" at bounding box center [697, 227] width 28 height 8
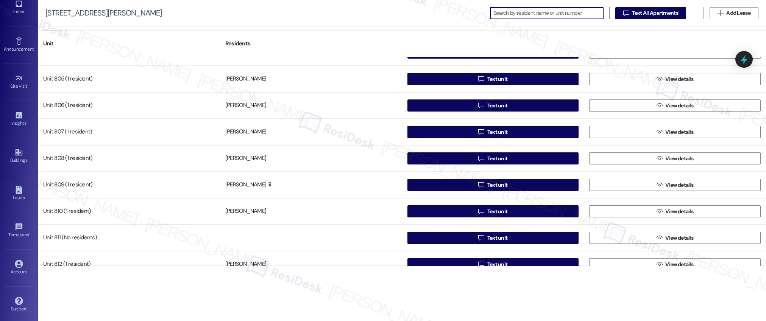
scroll to position [2640, 0]
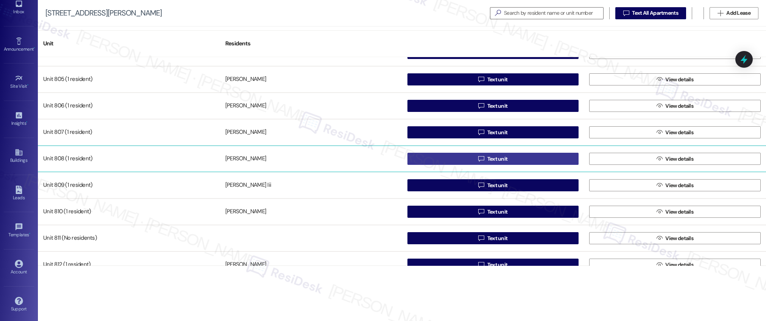
click at [497, 159] on span "Text unit" at bounding box center [497, 159] width 20 height 8
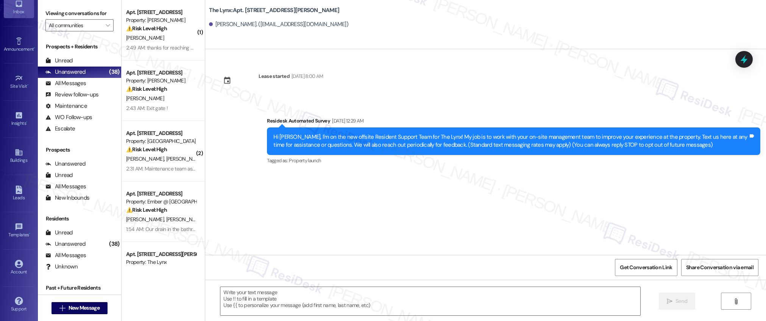
type textarea "Fetching suggested responses. Please feel free to read through the conversation…"
click at [15, 151] on icon at bounding box center [18, 152] width 7 height 6
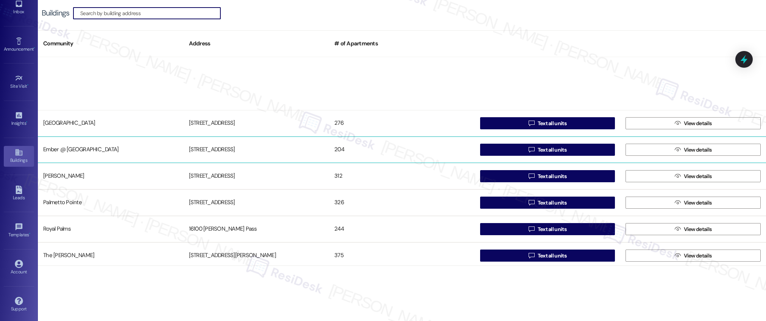
scroll to position [82, 0]
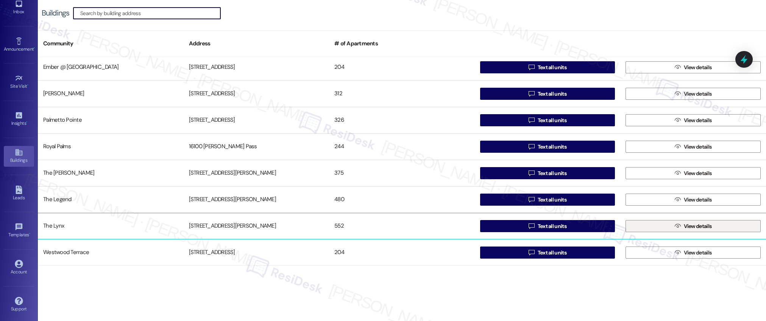
click at [685, 227] on span "View details" at bounding box center [697, 227] width 28 height 8
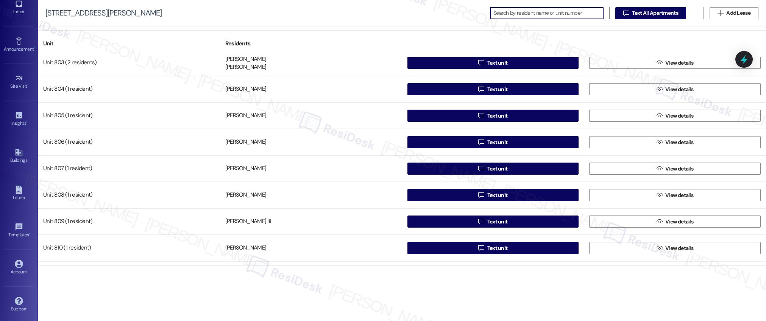
scroll to position [2620, 0]
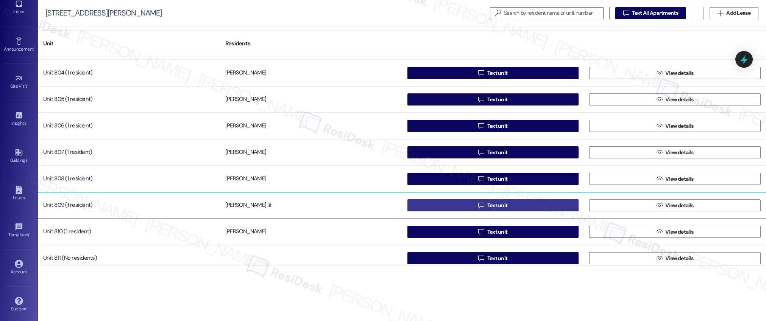
click at [496, 206] on span "Text unit" at bounding box center [497, 206] width 20 height 8
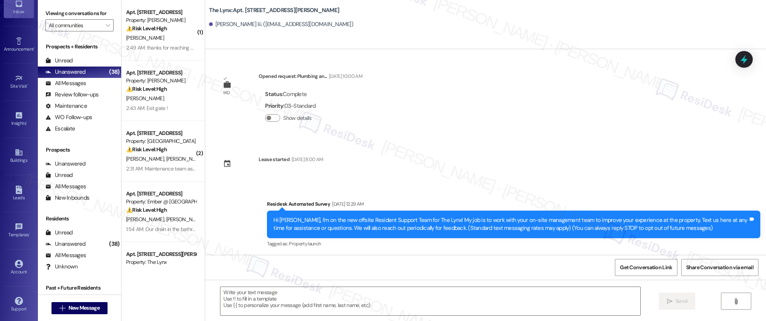
type textarea "Fetching suggested responses. Please feel free to read through the conversation…"
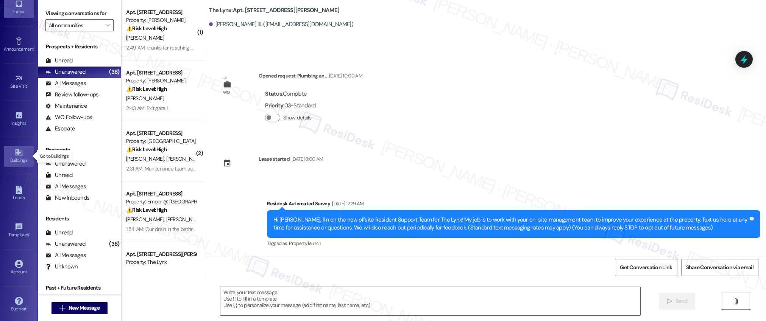
click at [15, 155] on icon at bounding box center [18, 152] width 7 height 6
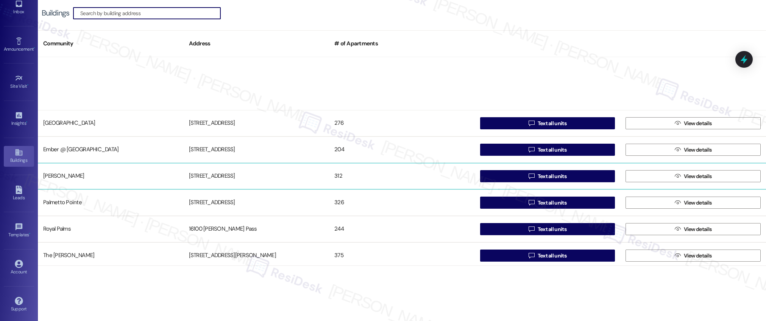
scroll to position [82, 0]
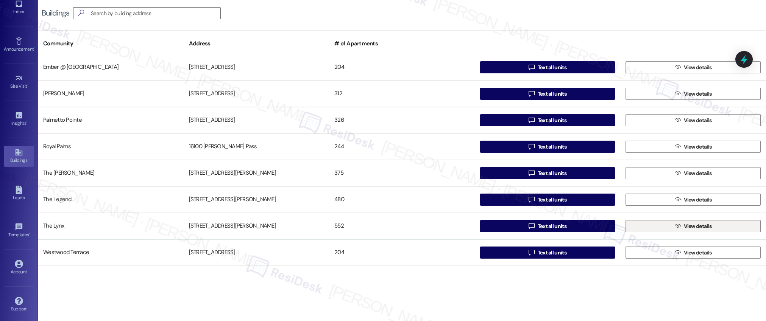
click at [703, 226] on span "View details" at bounding box center [697, 227] width 28 height 8
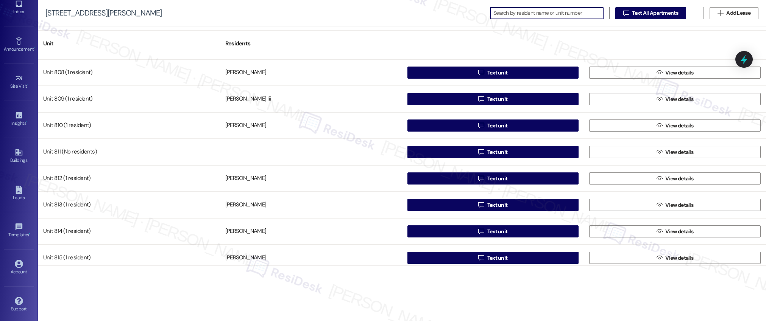
scroll to position [2720, 0]
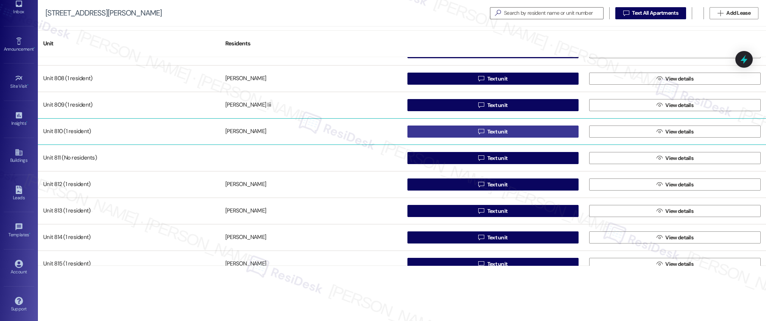
click at [497, 134] on span "Text unit" at bounding box center [497, 132] width 20 height 8
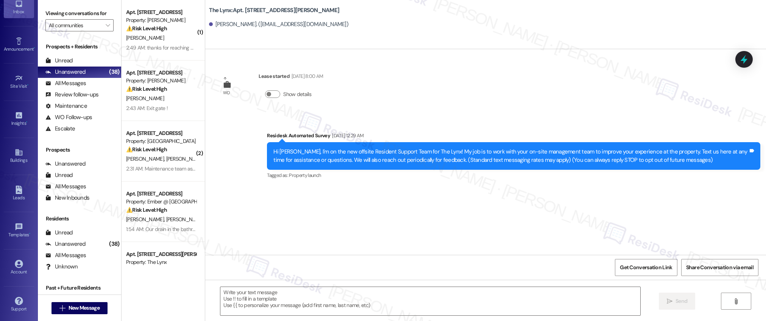
type textarea "Fetching suggested responses. Please feel free to read through the conversation…"
click at [20, 158] on div "Buildings" at bounding box center [19, 161] width 38 height 8
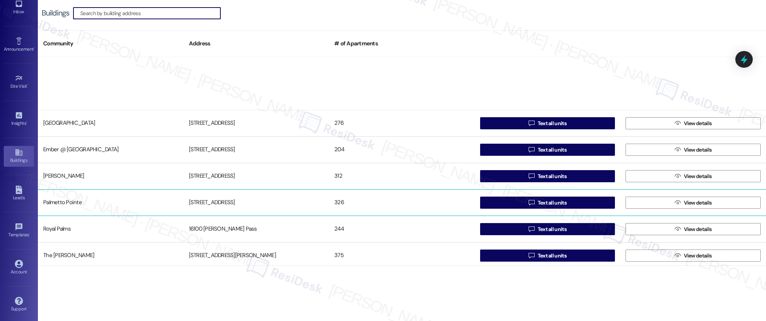
scroll to position [82, 0]
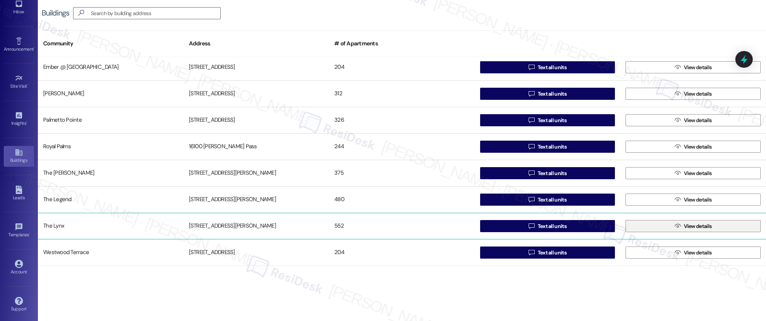
click at [689, 227] on span "View details" at bounding box center [697, 227] width 28 height 8
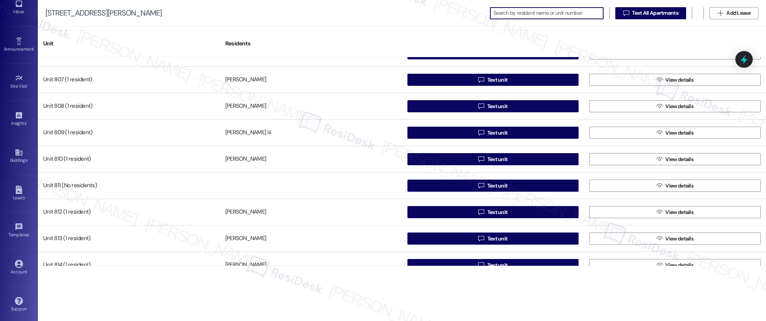
scroll to position [2693, 0]
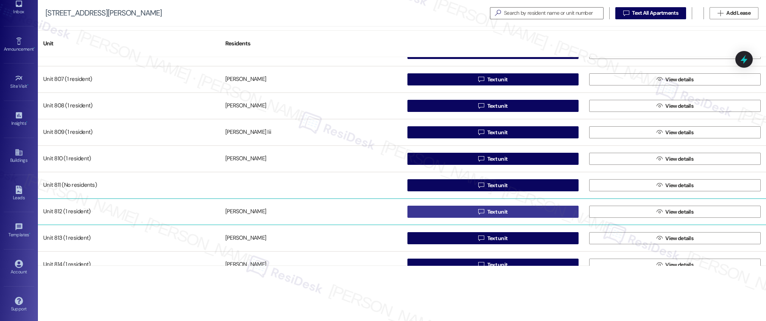
click at [492, 212] on span "Text unit" at bounding box center [497, 212] width 20 height 8
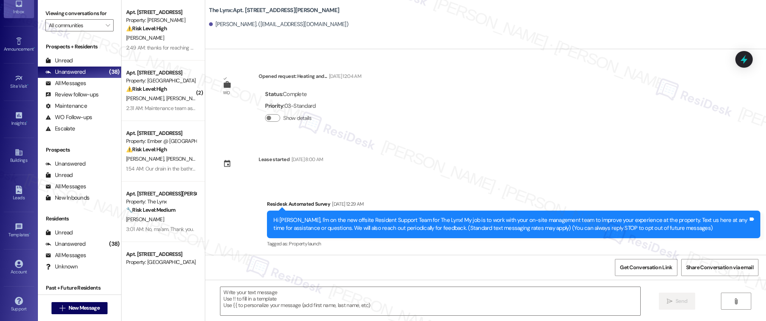
type textarea "Fetching suggested responses. Please feel free to read through the conversation…"
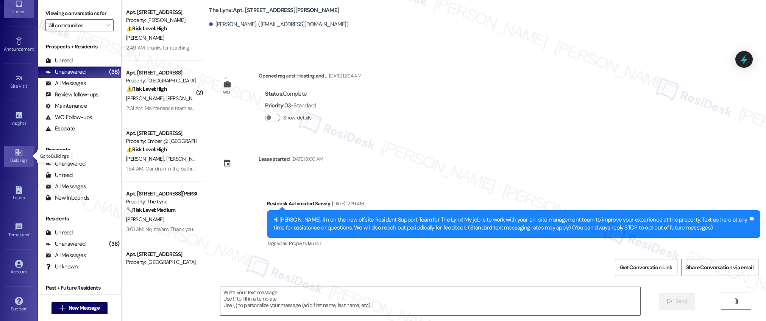
click at [16, 154] on icon at bounding box center [18, 152] width 7 height 6
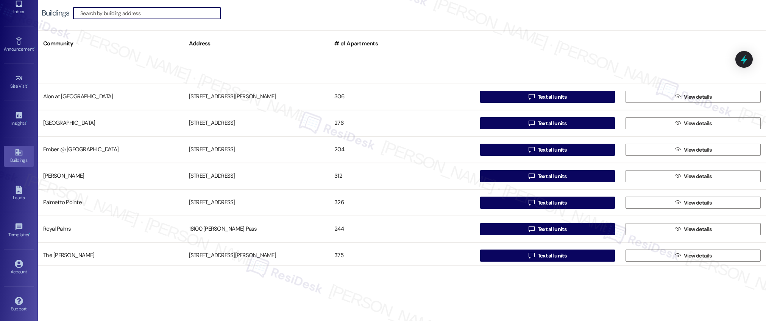
scroll to position [82, 0]
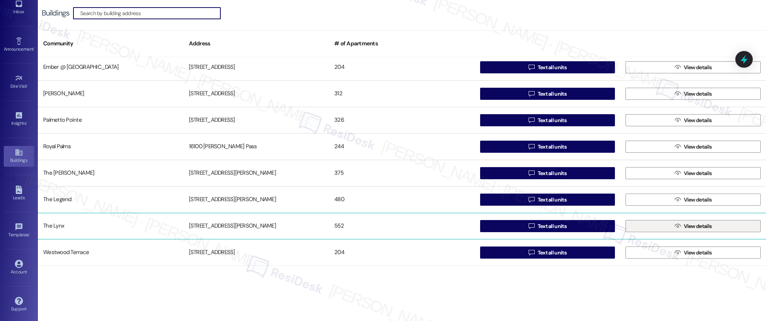
click at [694, 227] on span "View details" at bounding box center [697, 227] width 28 height 8
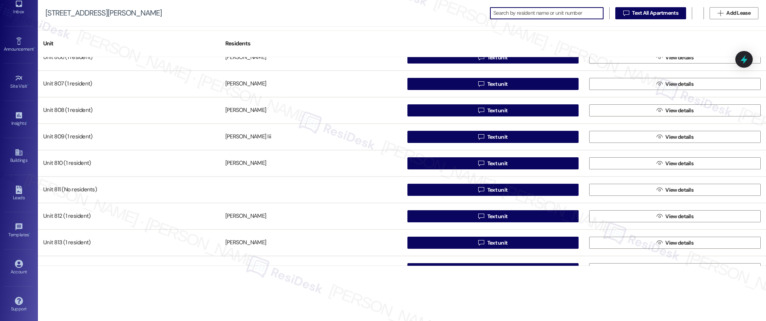
scroll to position [2722, 0]
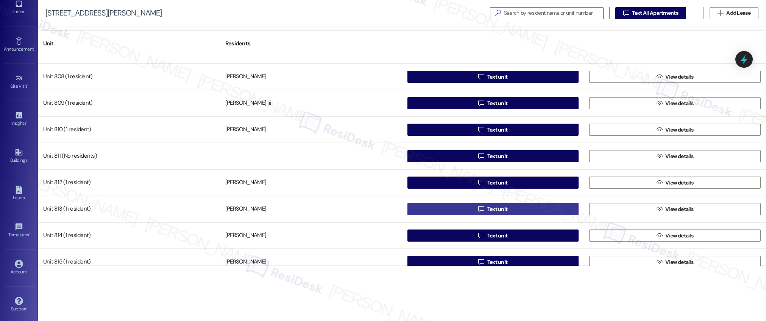
click at [490, 210] on span "Text unit" at bounding box center [497, 209] width 20 height 8
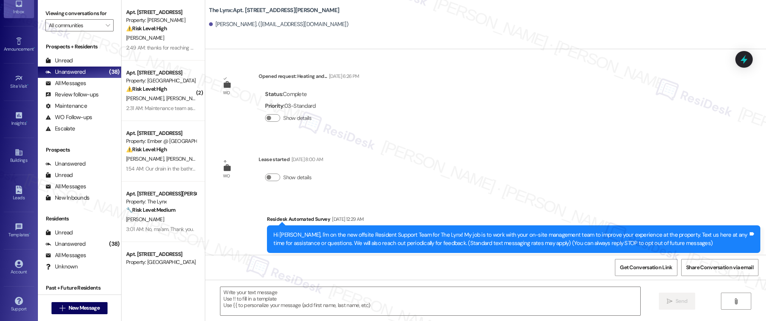
type textarea "Fetching suggested responses. Please feel free to read through the conversation…"
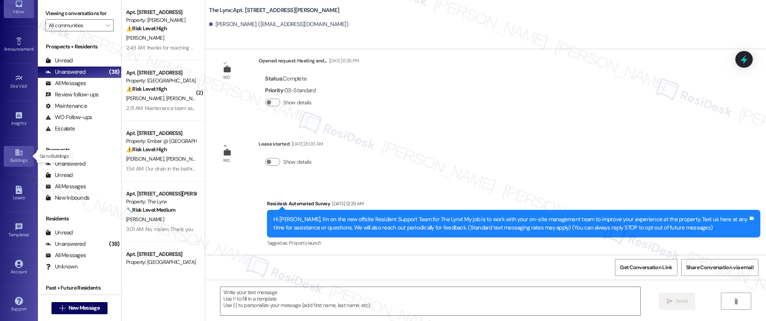
click at [16, 151] on icon at bounding box center [18, 152] width 7 height 6
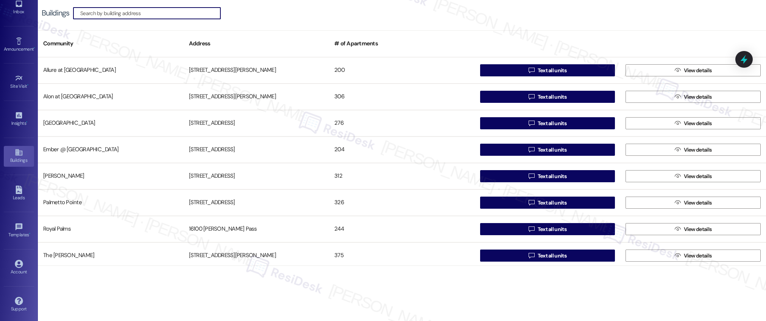
scroll to position [82, 0]
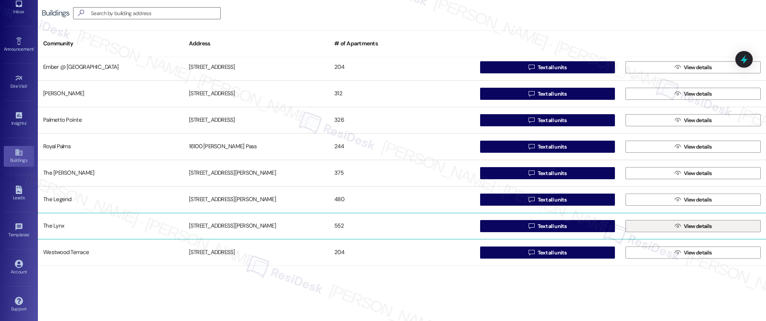
click at [700, 225] on span "View details" at bounding box center [697, 227] width 28 height 8
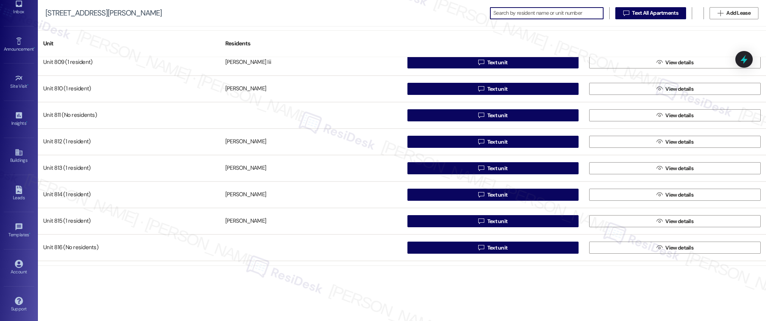
scroll to position [2785, 0]
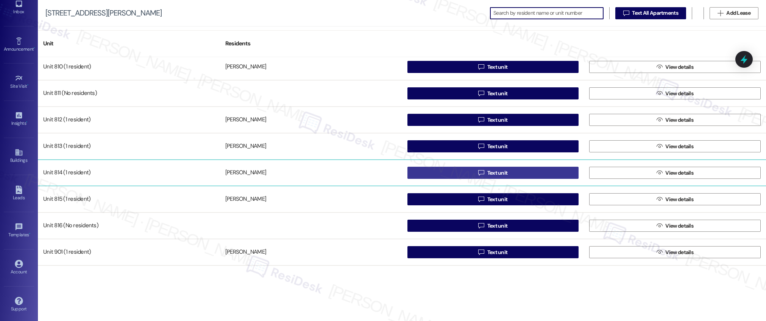
click at [492, 173] on span "Text unit" at bounding box center [497, 173] width 20 height 8
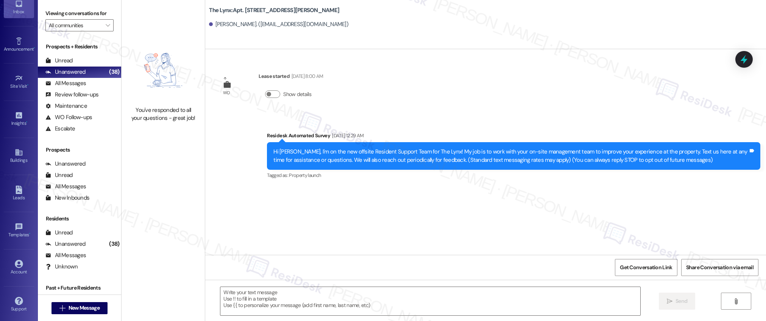
type textarea "Fetching suggested responses. Please feel free to read through the conversation…"
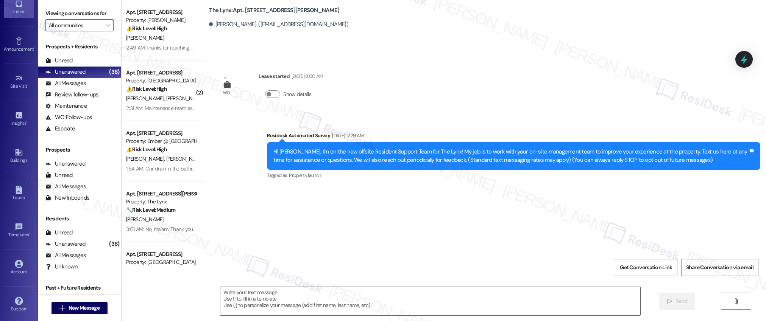
type textarea "Fetching suggested responses. Please feel free to read through the conversation…"
click at [15, 154] on icon at bounding box center [19, 152] width 8 height 8
type textarea "Fetching suggested responses. Please feel free to read through the conversation…"
click at [17, 156] on icon at bounding box center [19, 152] width 8 height 8
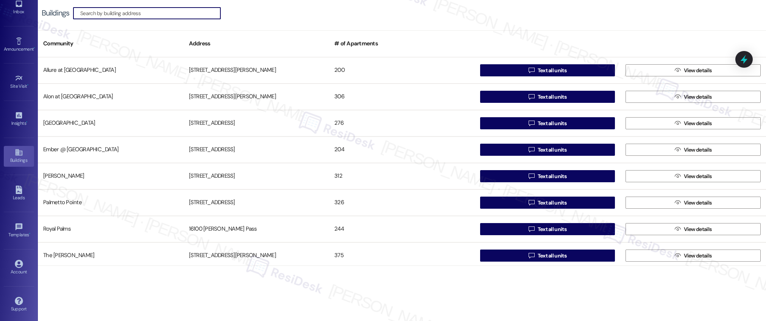
scroll to position [82, 0]
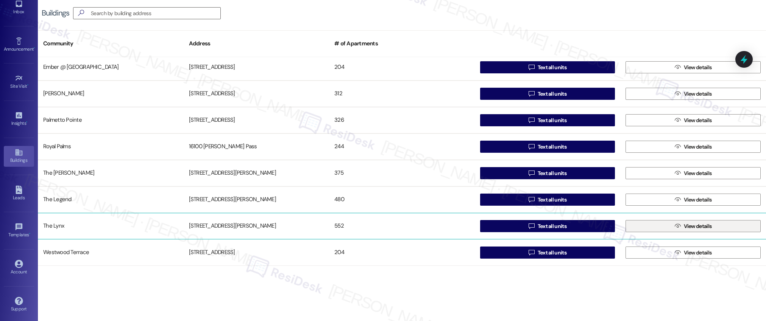
click at [691, 228] on span "View details" at bounding box center [697, 227] width 28 height 8
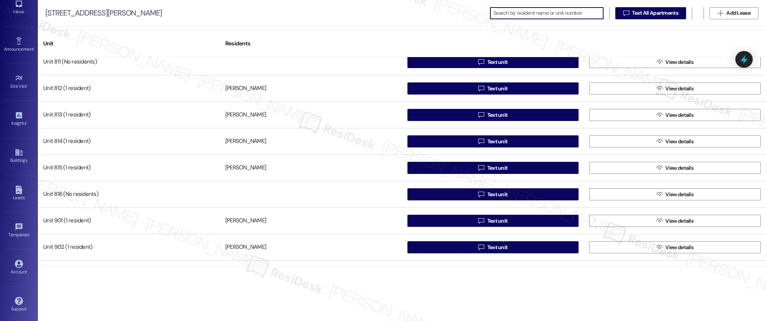
scroll to position [2839, 0]
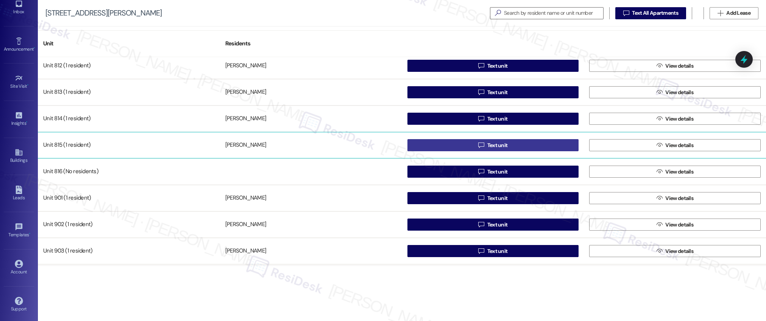
click at [493, 147] on span "Text unit" at bounding box center [497, 146] width 20 height 8
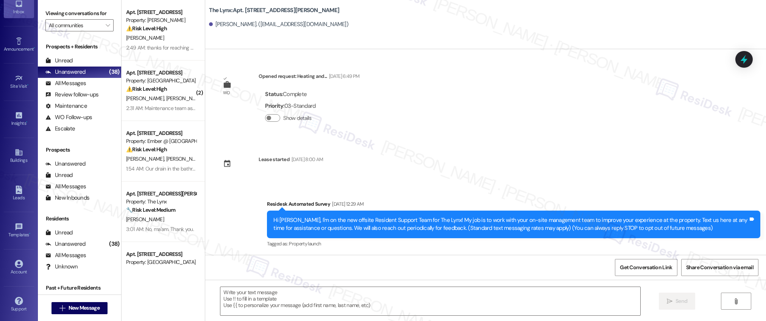
type textarea "Fetching suggested responses. Please feel free to read through the conversation…"
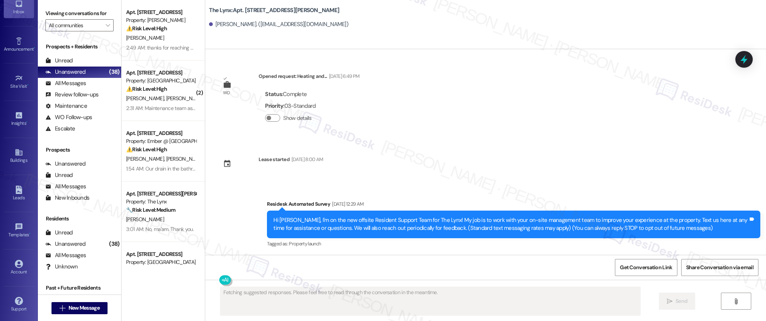
scroll to position [0, 0]
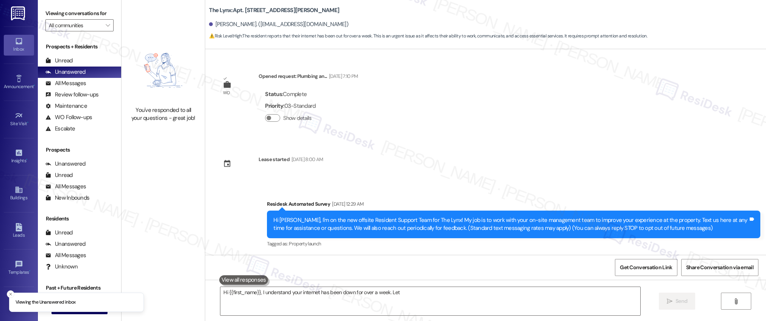
type textarea "Hi {{first_name}}, I understand your internet has been down for over a week. Let"
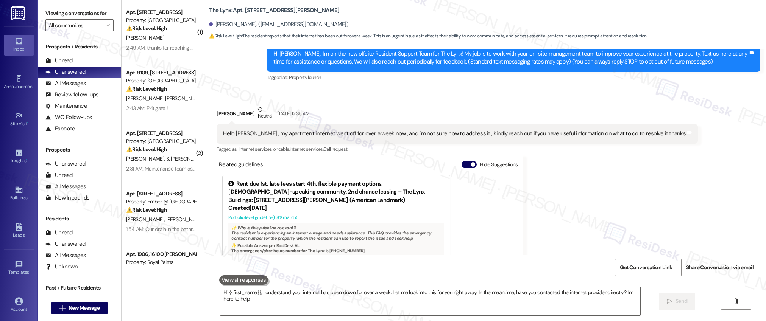
type textarea "Hi {{first_name}}, I understand your internet has been down for over a week. Le…"
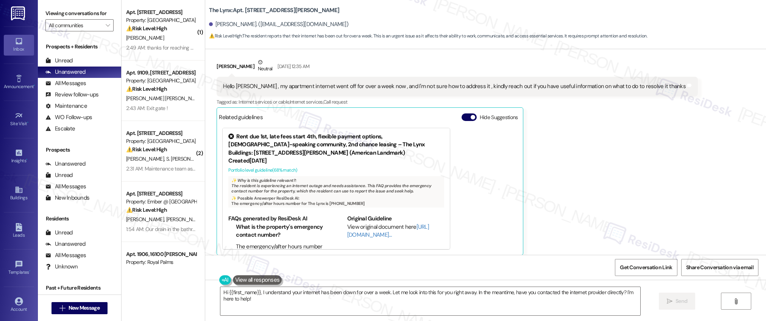
scroll to position [220, 0]
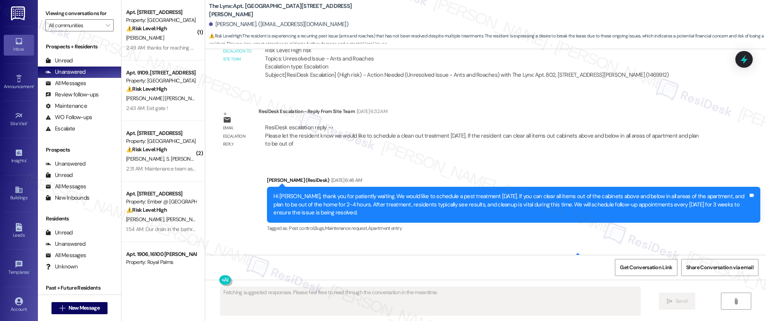
scroll to position [728, 0]
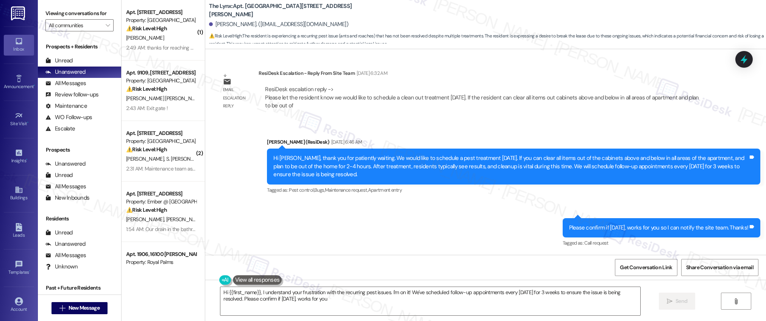
type textarea "Hi {{first_name}}, I understand your frustration with the recurring pest issues…"
